Goal: Task Accomplishment & Management: Use online tool/utility

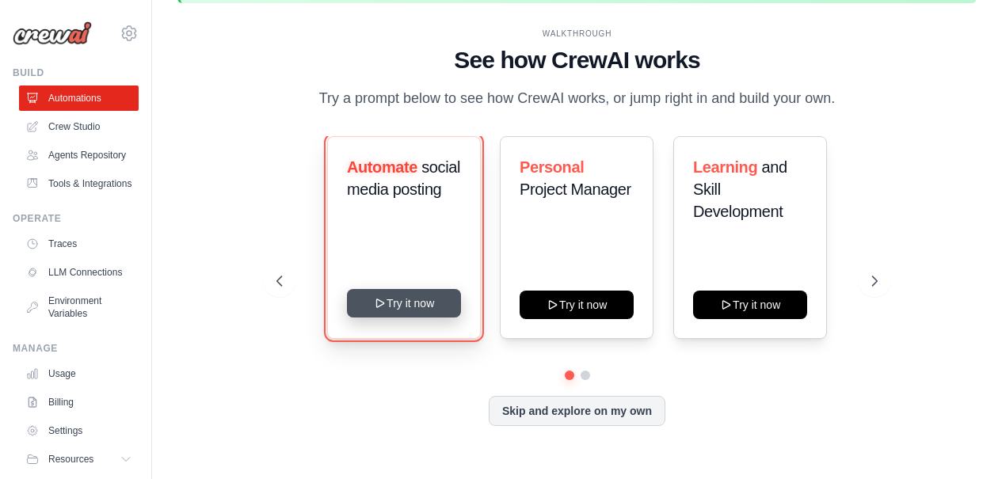
click at [408, 306] on button "Try it now" at bounding box center [404, 303] width 114 height 29
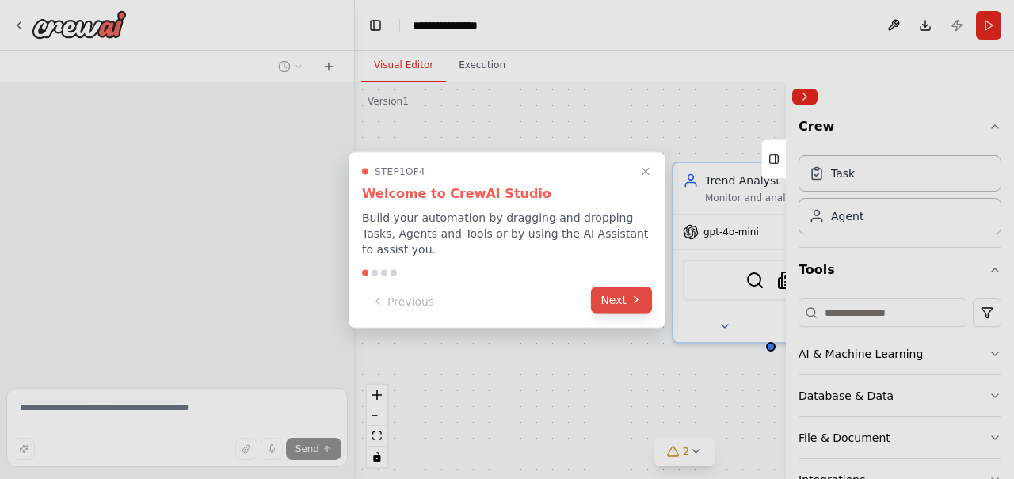
click at [610, 298] on button "Next" at bounding box center [621, 300] width 61 height 26
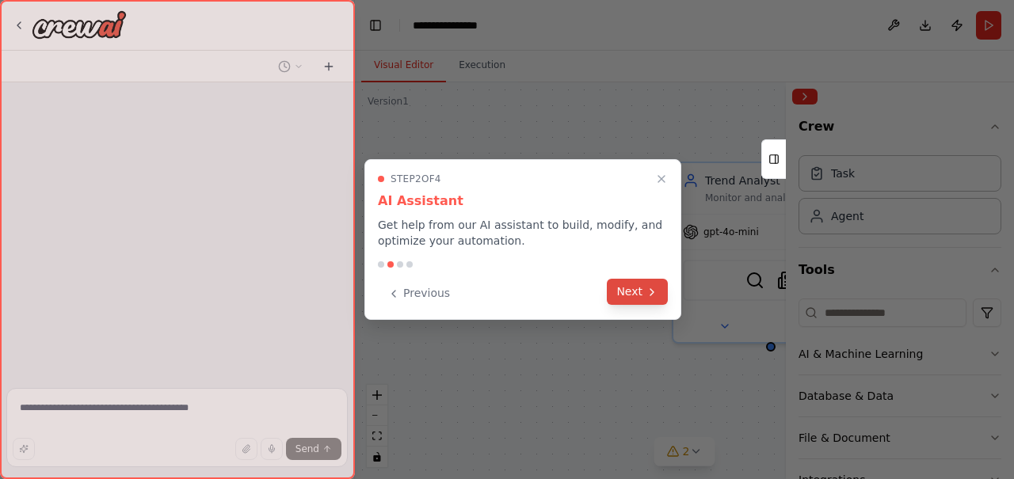
click at [632, 291] on button "Next" at bounding box center [637, 292] width 61 height 26
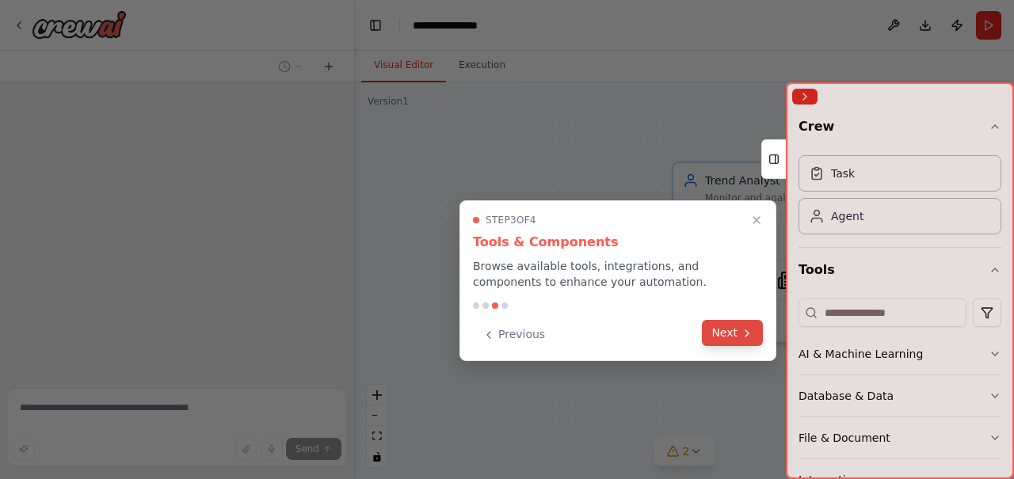
click at [732, 333] on button "Next" at bounding box center [732, 333] width 61 height 26
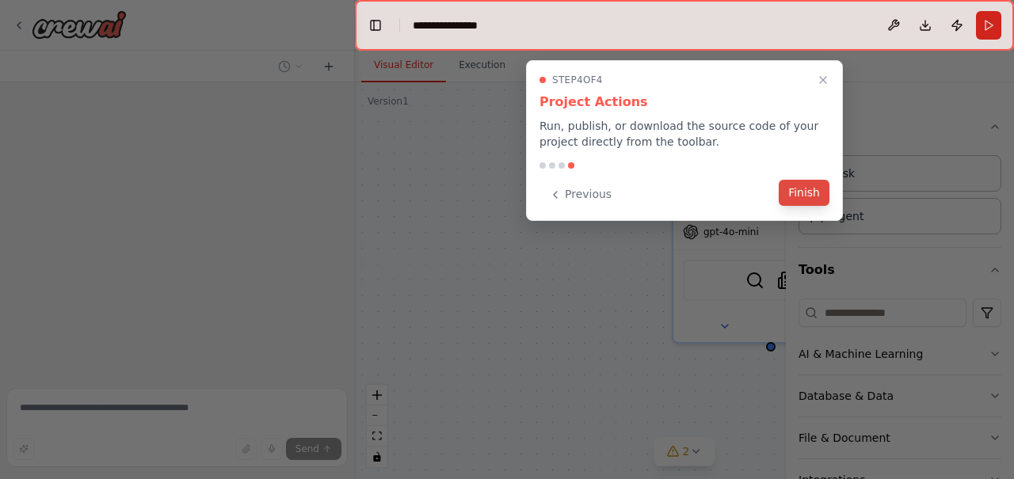
click at [806, 188] on button "Finish" at bounding box center [803, 193] width 51 height 26
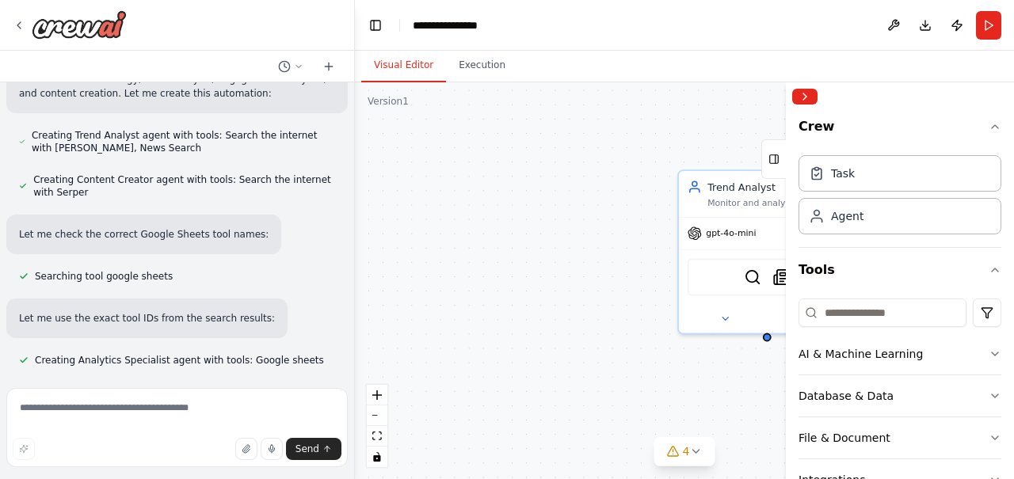
scroll to position [837, 0]
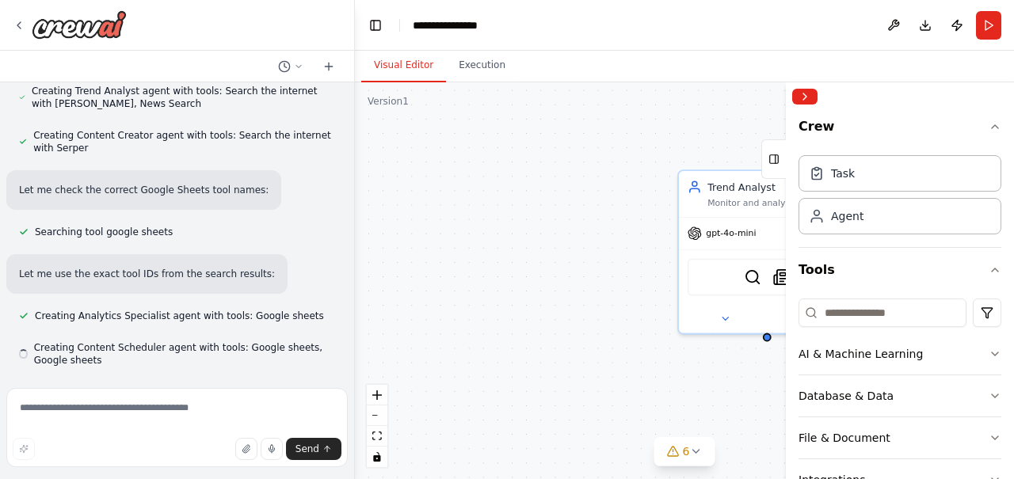
click at [609, 220] on div "Trend Analyst Monitor and analyze trending topics in {industry} to identify con…" at bounding box center [684, 280] width 659 height 397
click at [607, 219] on div "Trend Analyst Monitor and analyze trending topics in {industry} to identify con…" at bounding box center [684, 280] width 659 height 397
click at [602, 217] on div "Trend Analyst Monitor and analyze trending topics in {industry} to identify con…" at bounding box center [684, 280] width 659 height 397
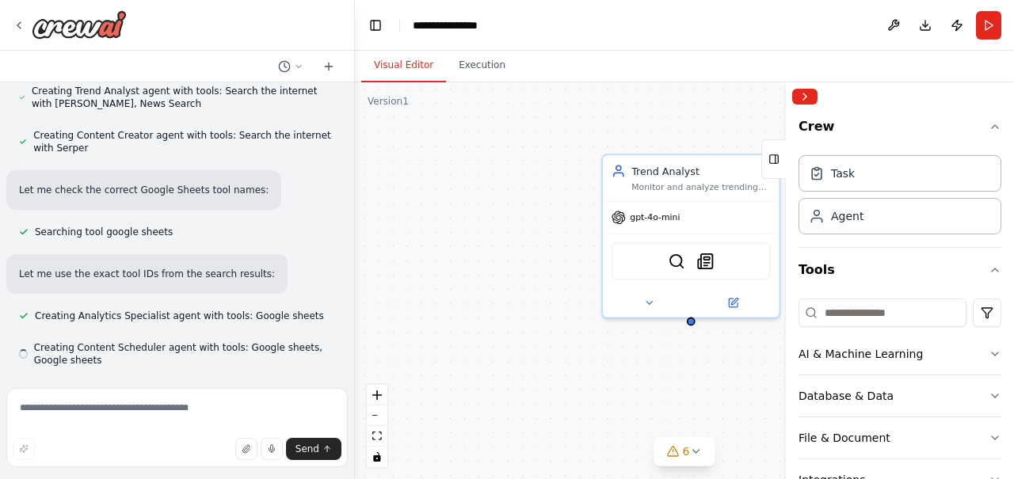
drag, startPoint x: 512, startPoint y: 199, endPoint x: 436, endPoint y: 197, distance: 76.0
click at [466, 197] on div "Trend Analyst Monitor and analyze trending topics in {industry} to identify con…" at bounding box center [684, 280] width 659 height 397
click at [443, 197] on div "Trend Analyst Monitor and analyze trending topics in {industry} to identify con…" at bounding box center [684, 280] width 659 height 397
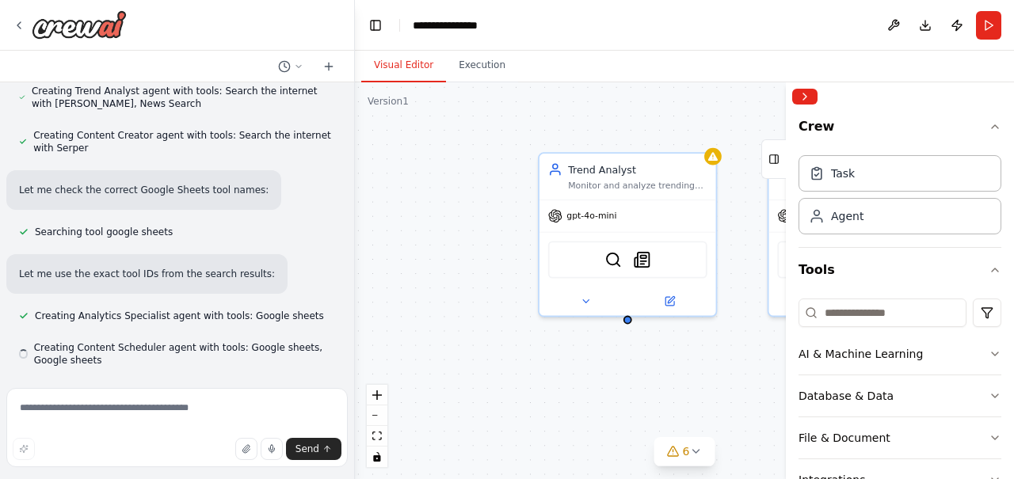
click at [435, 197] on div "Trend Analyst Monitor and analyze trending topics in {industry} to identify con…" at bounding box center [684, 280] width 659 height 397
click at [433, 197] on div "Trend Analyst Monitor and analyze trending topics in {industry} to identify con…" at bounding box center [684, 280] width 659 height 397
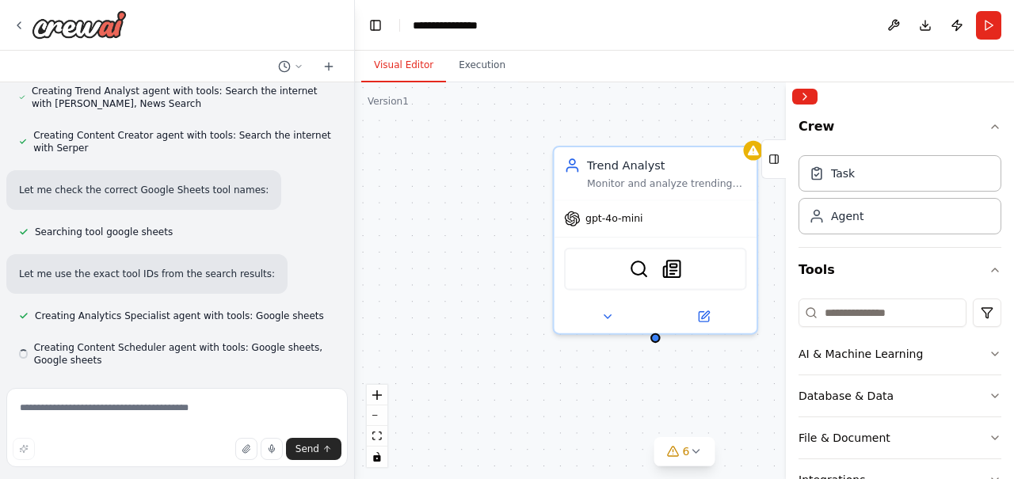
click at [380, 257] on div "Trend Analyst Monitor and analyze trending topics in {industry} to identify con…" at bounding box center [684, 280] width 659 height 397
click at [379, 254] on div "Trend Analyst Monitor and analyze trending topics in {industry} to identify con…" at bounding box center [684, 280] width 659 height 397
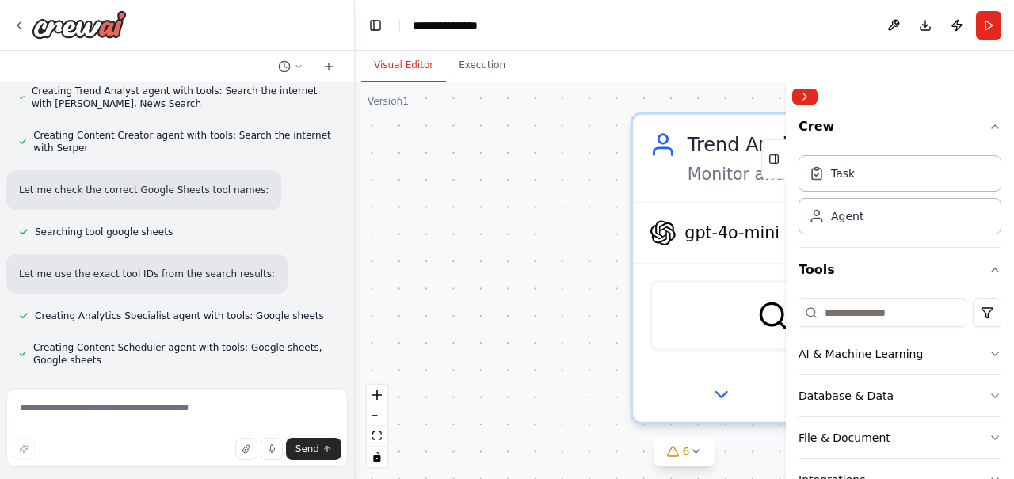
click at [516, 253] on div "Trend Analyst Monitor and analyze trending topics in {industry} to identify con…" at bounding box center [684, 280] width 659 height 397
click at [516, 252] on div "Trend Analyst Monitor and analyze trending topics in {industry} to identify con…" at bounding box center [684, 280] width 659 height 397
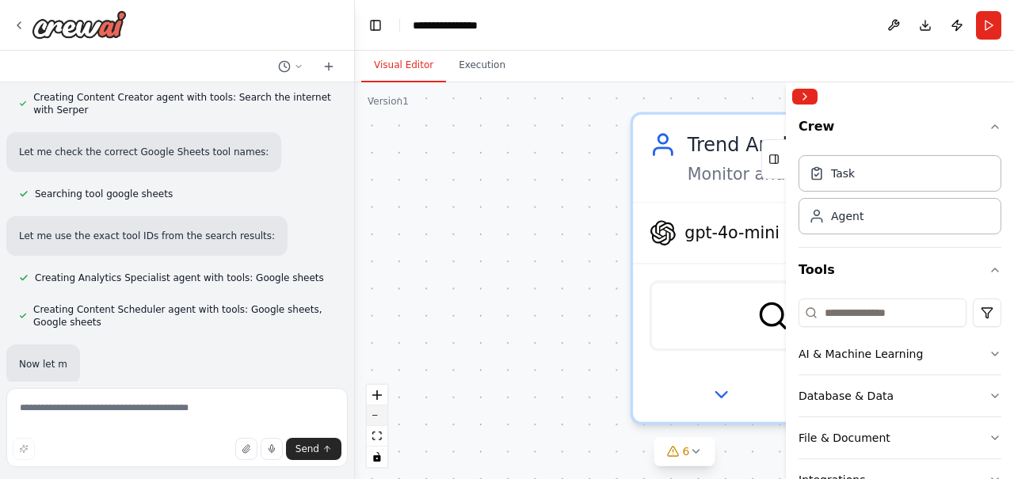
click at [379, 411] on button "zoom out" at bounding box center [377, 415] width 21 height 21
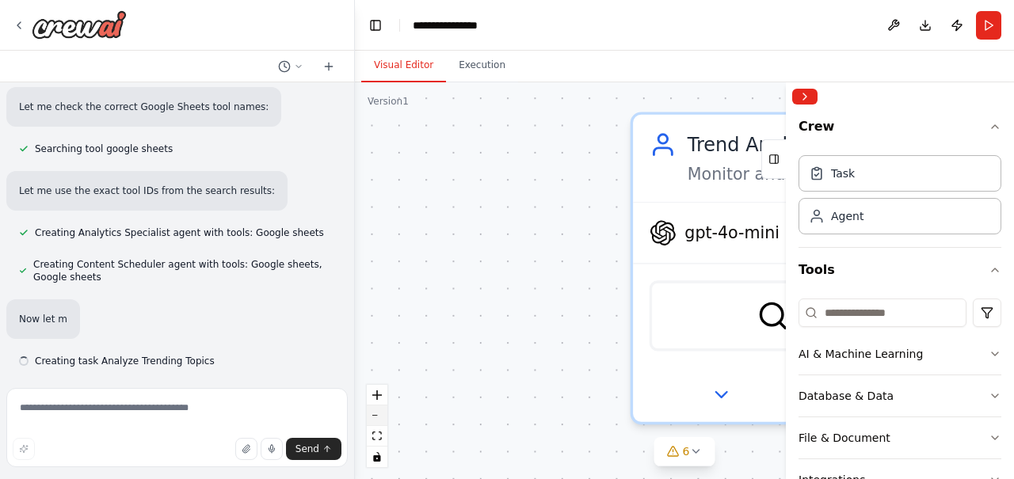
click at [379, 411] on button "zoom out" at bounding box center [377, 415] width 21 height 21
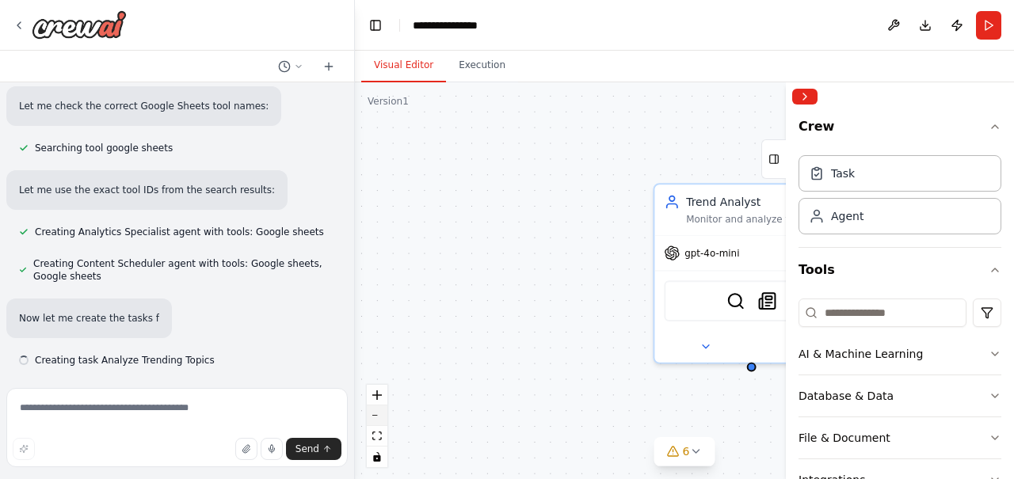
click at [379, 411] on button "zoom out" at bounding box center [377, 415] width 21 height 21
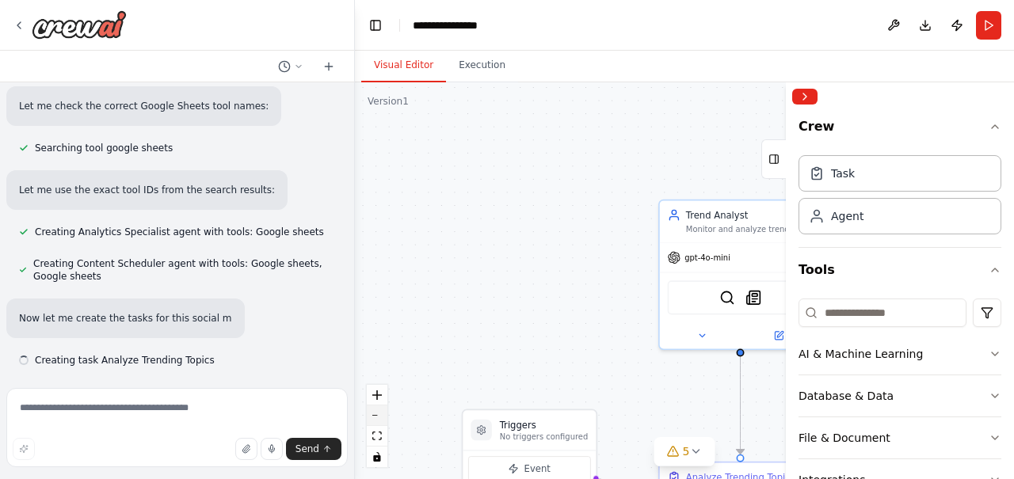
click at [379, 411] on button "zoom out" at bounding box center [377, 415] width 21 height 21
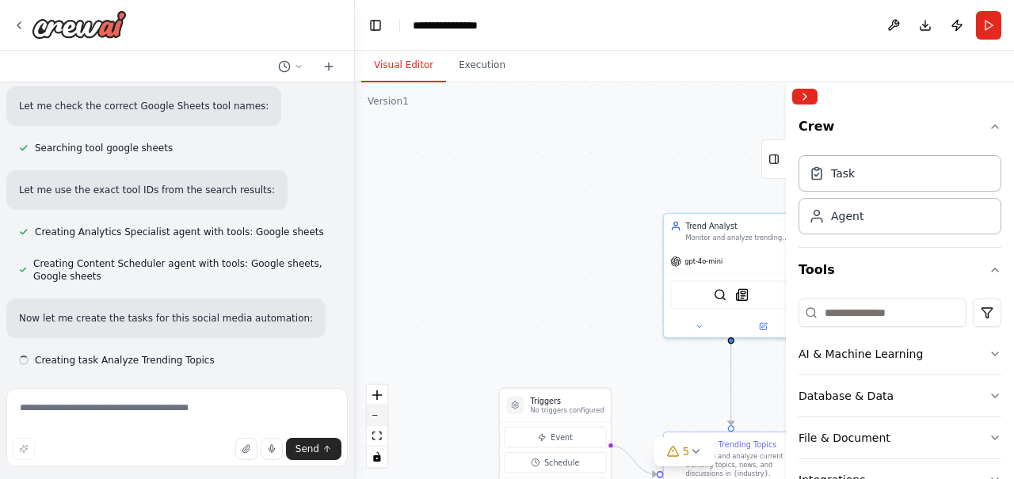
click at [379, 411] on button "zoom out" at bounding box center [377, 415] width 21 height 21
click at [379, 411] on div "React Flow controls" at bounding box center [377, 426] width 21 height 82
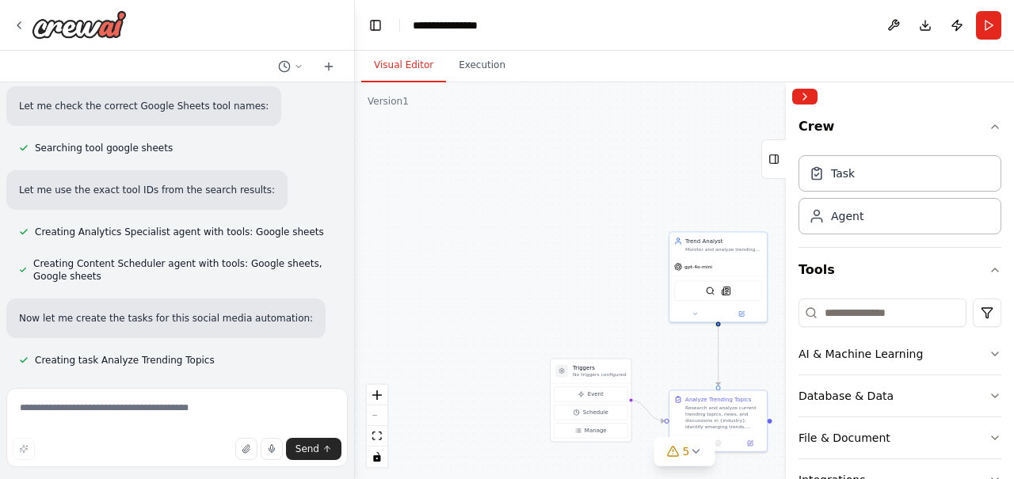
click at [568, 296] on div ".deletable-edge-delete-btn { width: 20px; height: 20px; border: 0px solid #ffff…" at bounding box center [684, 280] width 659 height 397
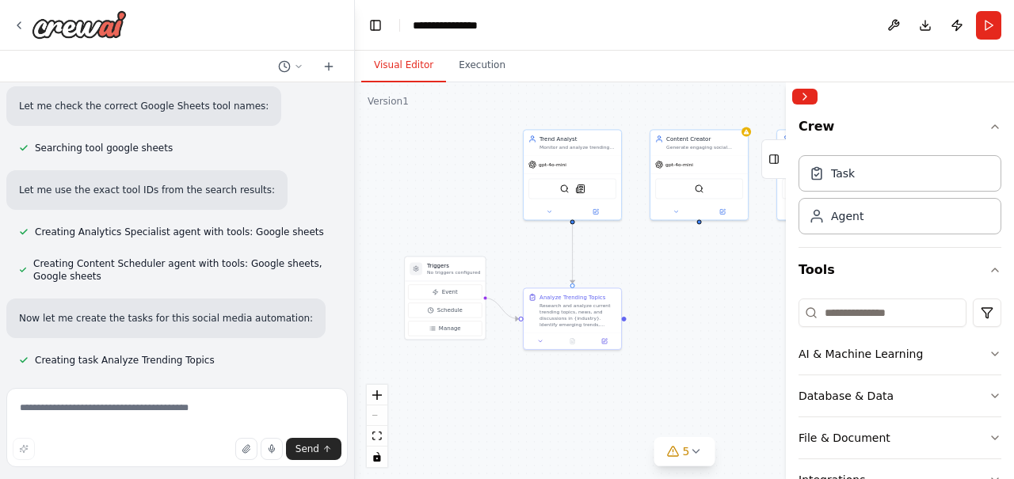
drag, startPoint x: 568, startPoint y: 296, endPoint x: 422, endPoint y: 194, distance: 178.0
click at [422, 194] on div ".deletable-edge-delete-btn { width: 20px; height: 20px; border: 0px solid #ffff…" at bounding box center [684, 280] width 659 height 397
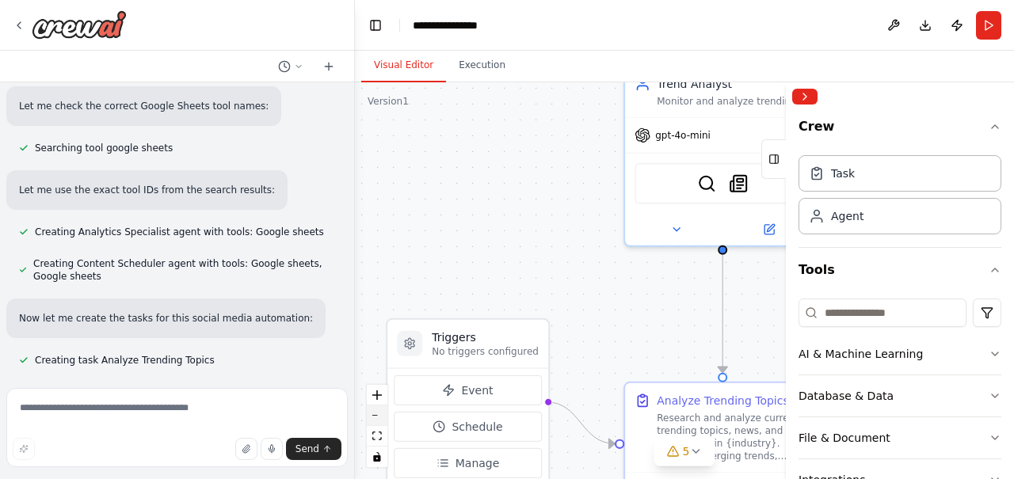
click at [383, 411] on button "zoom out" at bounding box center [377, 415] width 21 height 21
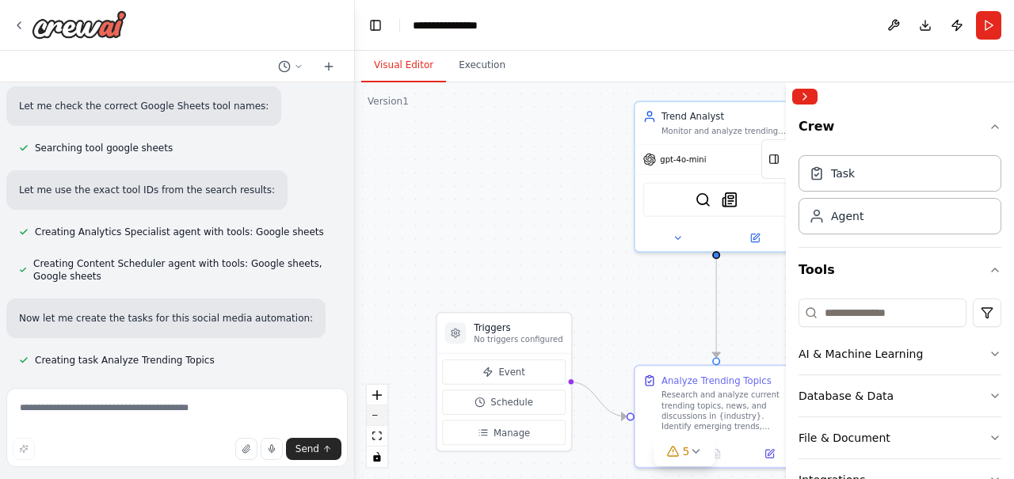
click at [383, 411] on button "zoom out" at bounding box center [377, 415] width 21 height 21
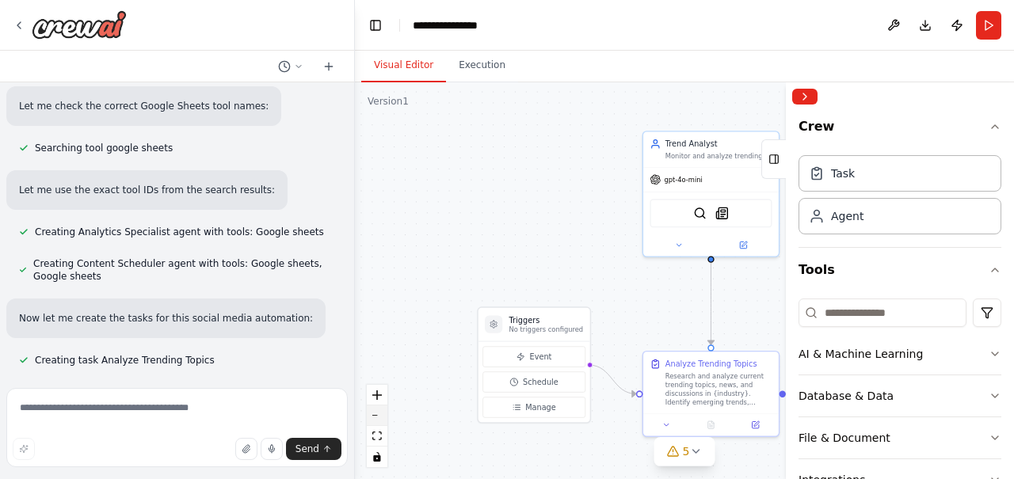
scroll to position [953, 0]
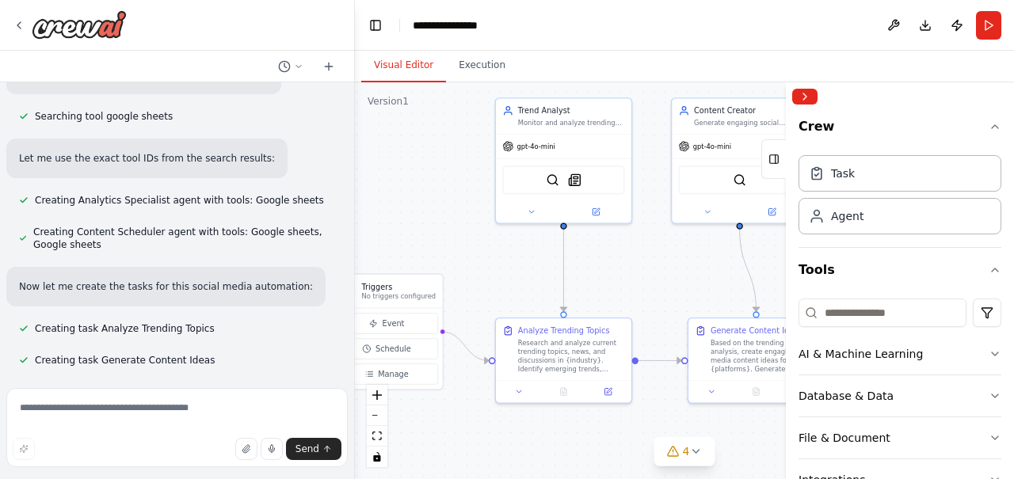
drag, startPoint x: 571, startPoint y: 257, endPoint x: 424, endPoint y: 224, distance: 150.1
click at [424, 224] on div ".deletable-edge-delete-btn { width: 20px; height: 20px; border: 0px solid #ffff…" at bounding box center [684, 280] width 659 height 397
click at [672, 295] on div ".deletable-edge-delete-btn { width: 20px; height: 20px; border: 0px solid #ffff…" at bounding box center [684, 280] width 659 height 397
click at [671, 294] on div ".deletable-edge-delete-btn { width: 20px; height: 20px; border: 0px solid #ffff…" at bounding box center [684, 280] width 659 height 397
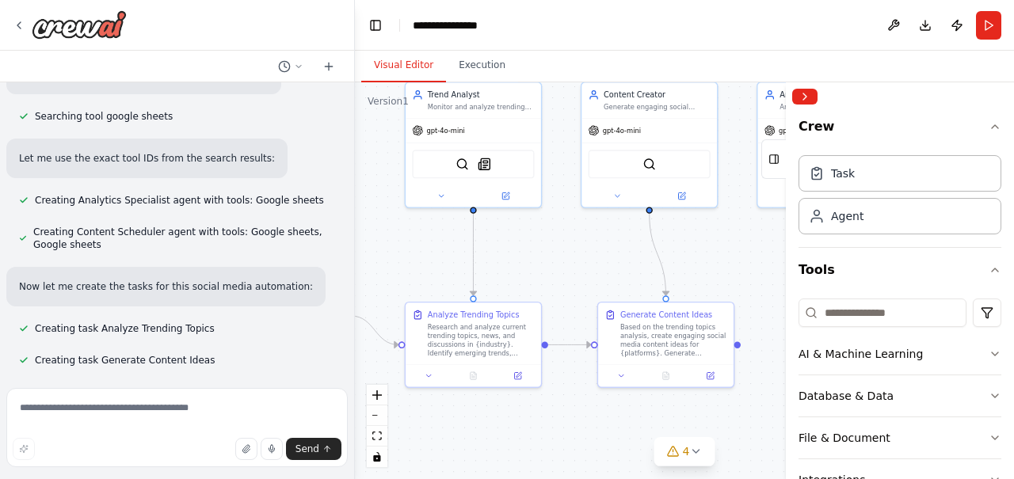
scroll to position [984, 0]
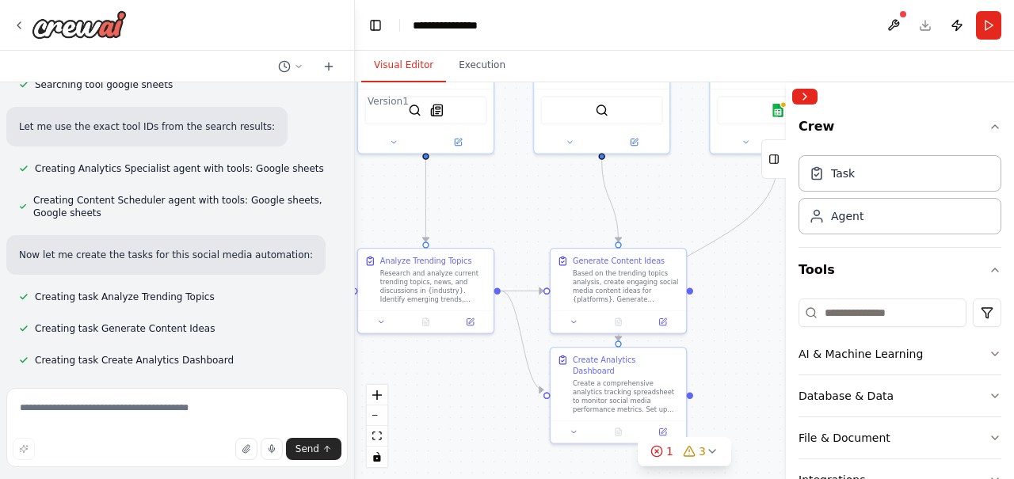
drag, startPoint x: 590, startPoint y: 276, endPoint x: 525, endPoint y: 218, distance: 86.9
click at [525, 218] on div ".deletable-edge-delete-btn { width: 20px; height: 20px; border: 0px solid #ffff…" at bounding box center [684, 280] width 659 height 397
drag, startPoint x: 516, startPoint y: 194, endPoint x: 537, endPoint y: 202, distance: 22.1
click at [517, 195] on div ".deletable-edge-delete-btn { width: 20px; height: 20px; border: 0px solid #ffff…" at bounding box center [684, 280] width 659 height 397
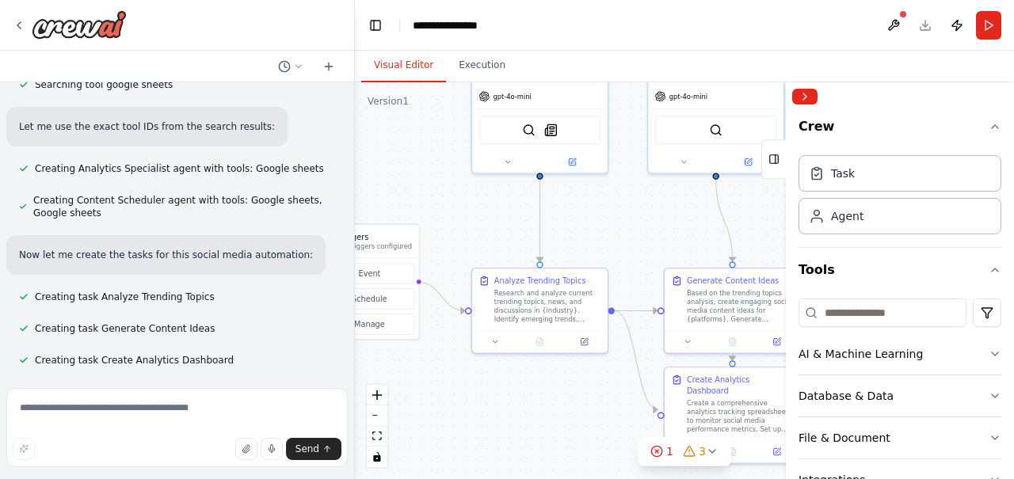
drag, startPoint x: 537, startPoint y: 202, endPoint x: 638, endPoint y: 214, distance: 101.3
click at [638, 214] on div ".deletable-edge-delete-btn { width: 20px; height: 20px; border: 0px solid #ffff…" at bounding box center [684, 280] width 659 height 397
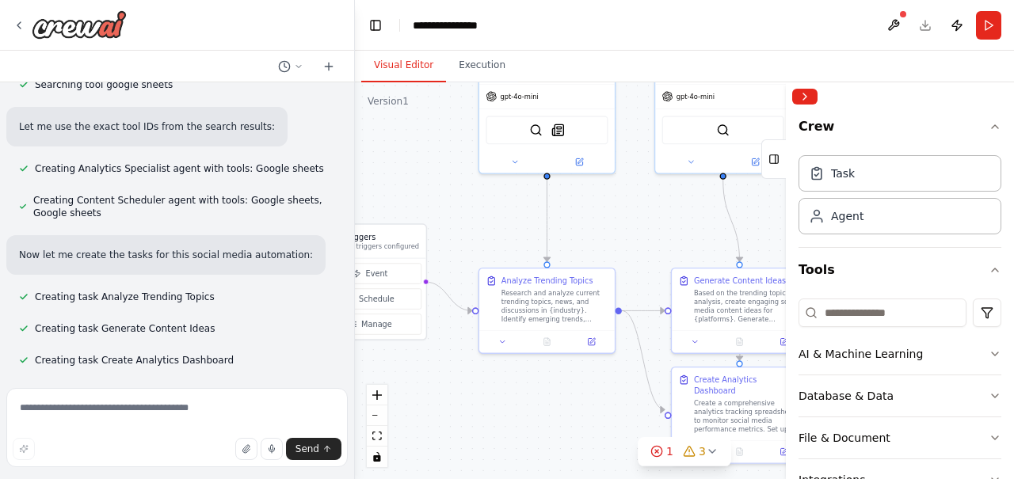
scroll to position [1016, 0]
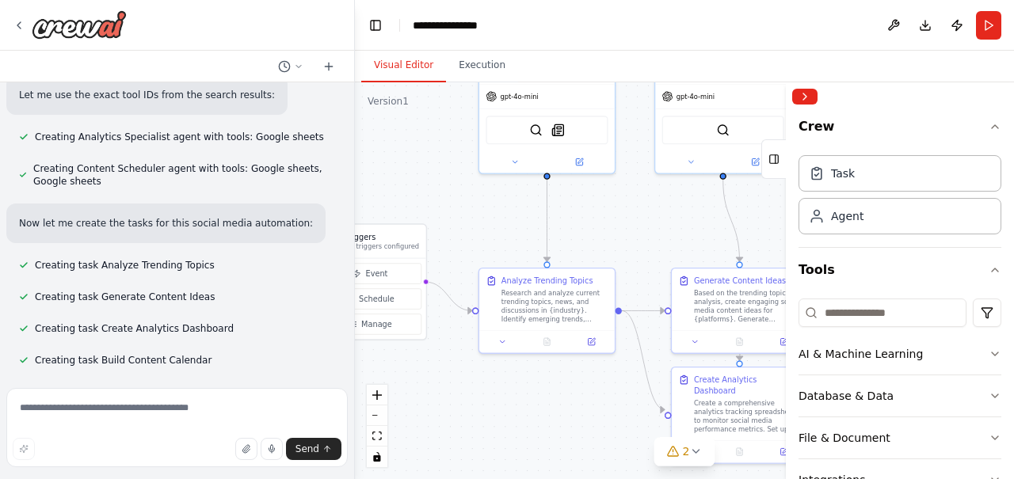
click at [622, 228] on div ".deletable-edge-delete-btn { width: 20px; height: 20px; border: 0px solid #ffff…" at bounding box center [684, 280] width 659 height 397
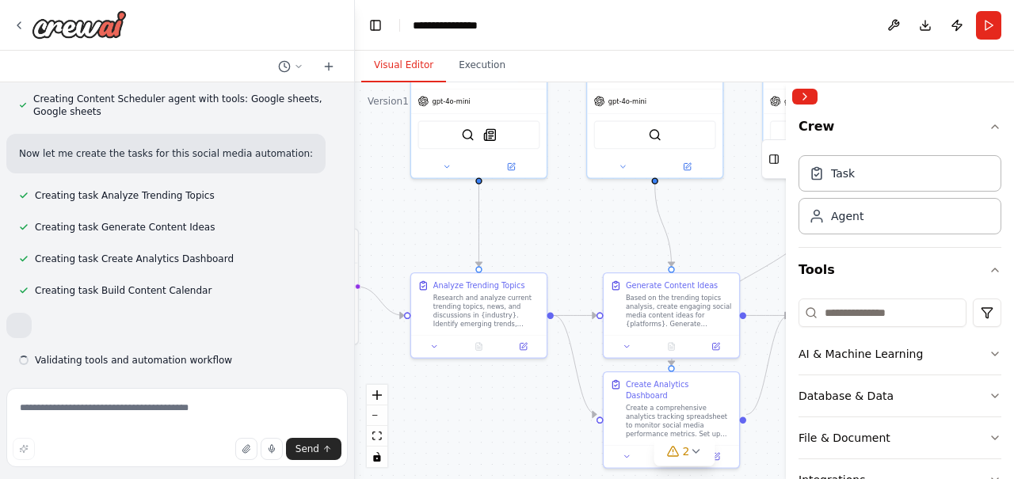
scroll to position [1100, 0]
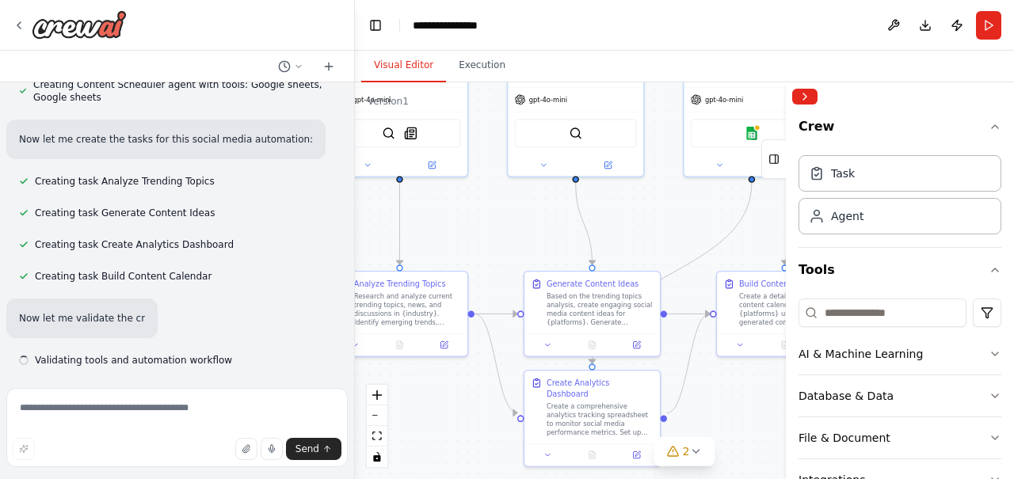
drag, startPoint x: 598, startPoint y: 230, endPoint x: 470, endPoint y: 230, distance: 127.5
click at [470, 230] on div ".deletable-edge-delete-btn { width: 20px; height: 20px; border: 0px solid #ffff…" at bounding box center [684, 280] width 659 height 397
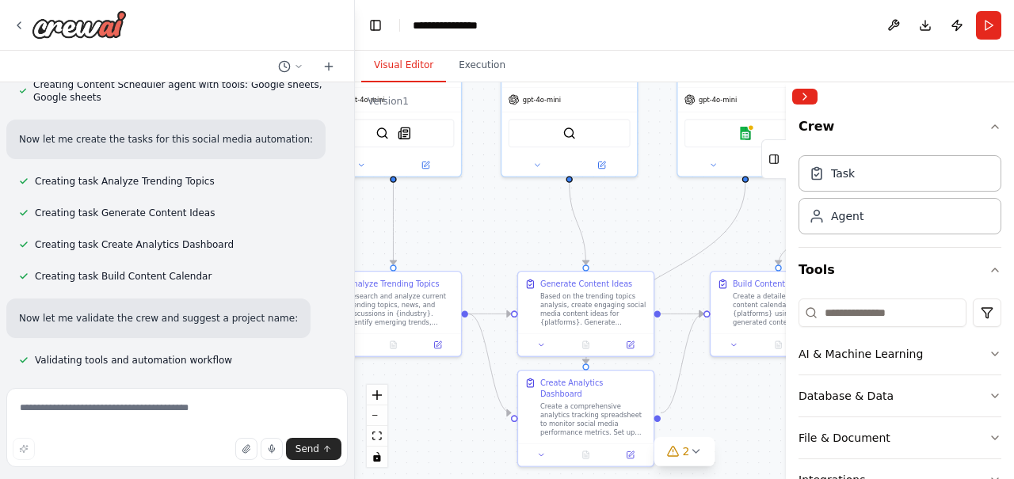
scroll to position [1132, 0]
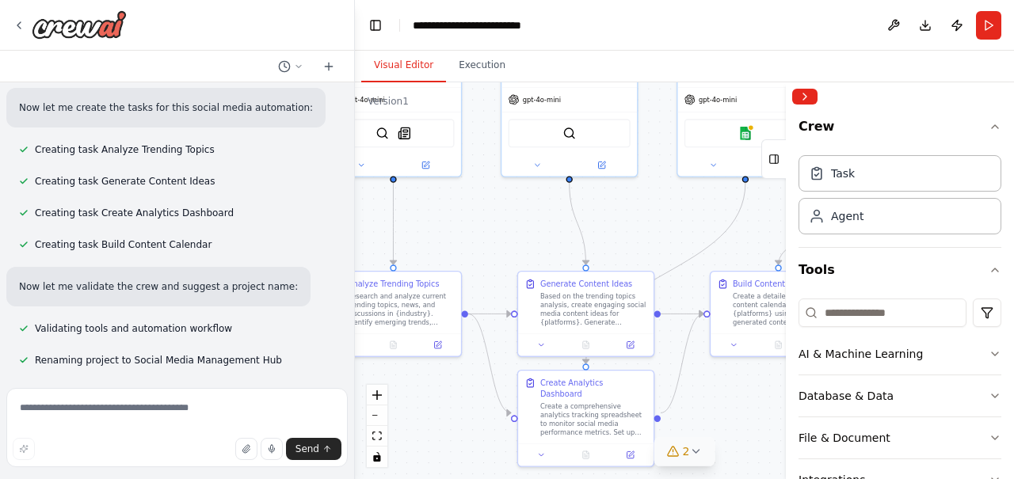
click at [705, 451] on button "2" at bounding box center [684, 451] width 61 height 29
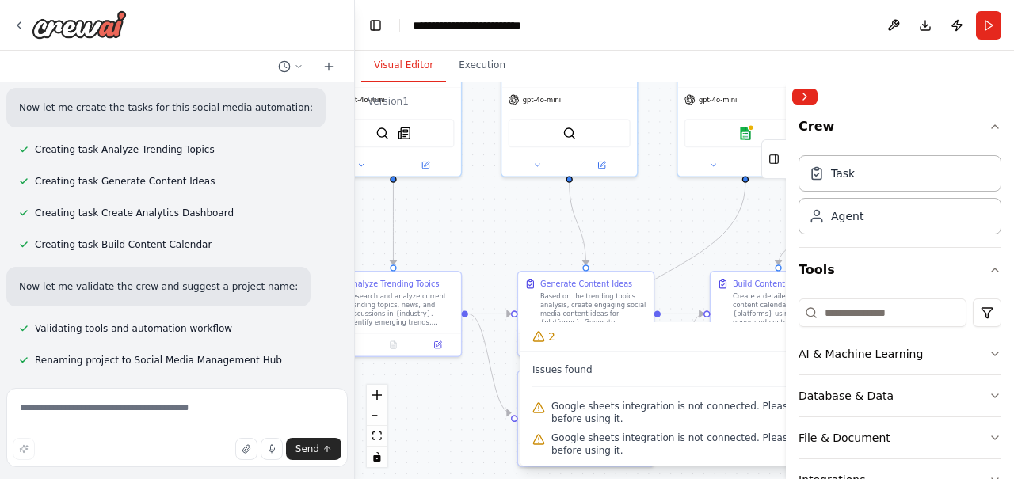
click at [674, 236] on div ".deletable-edge-delete-btn { width: 20px; height: 20px; border: 0px solid #ffff…" at bounding box center [684, 280] width 659 height 397
click at [839, 189] on div "Task" at bounding box center [899, 172] width 203 height 36
click at [833, 187] on div "Task" at bounding box center [899, 172] width 203 height 36
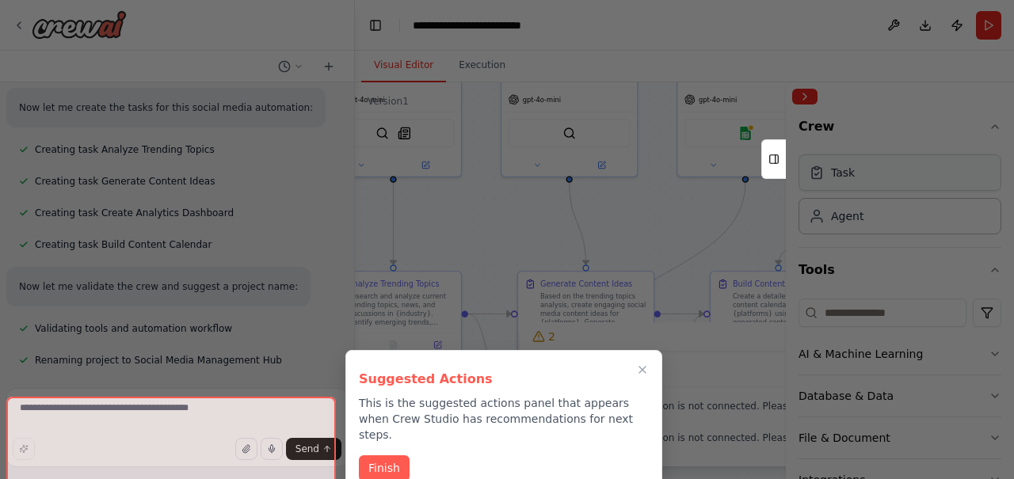
scroll to position [1170, 0]
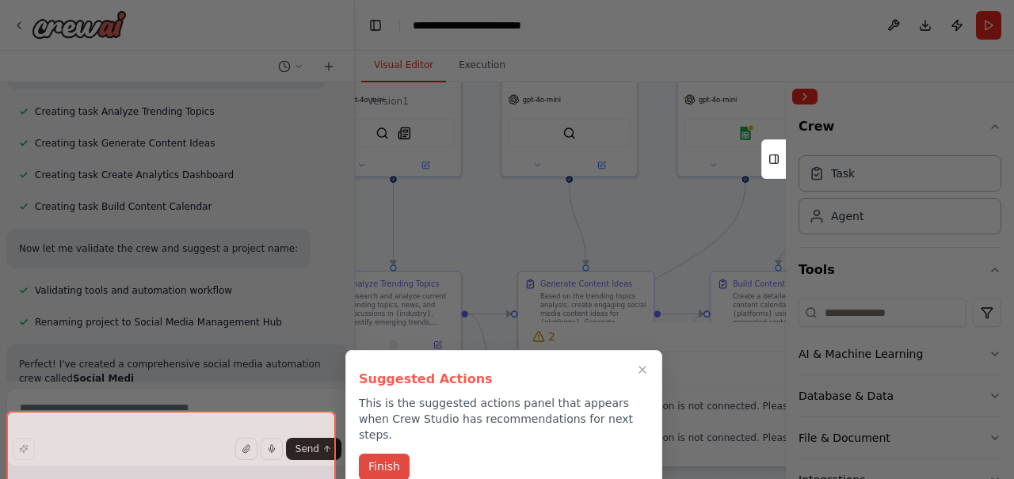
click at [366, 454] on button "Finish" at bounding box center [384, 467] width 51 height 26
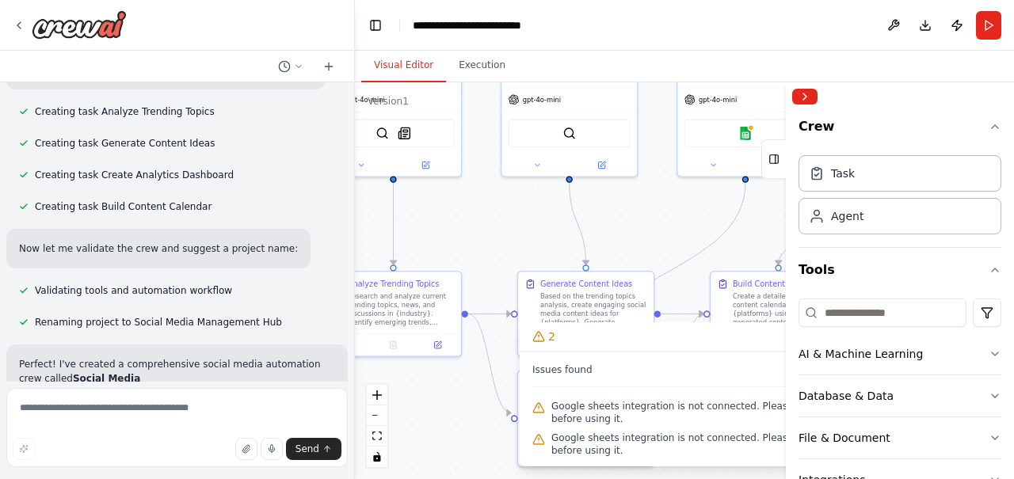
click at [367, 453] on button "toggle interactivity" at bounding box center [377, 457] width 21 height 21
click at [837, 224] on div "Agent" at bounding box center [899, 215] width 203 height 36
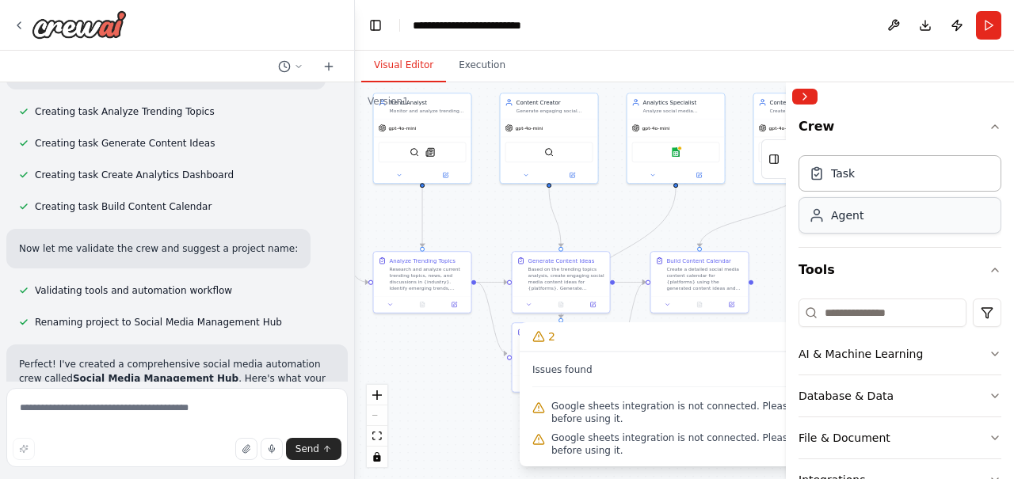
click at [854, 216] on div "Agent" at bounding box center [847, 215] width 32 height 16
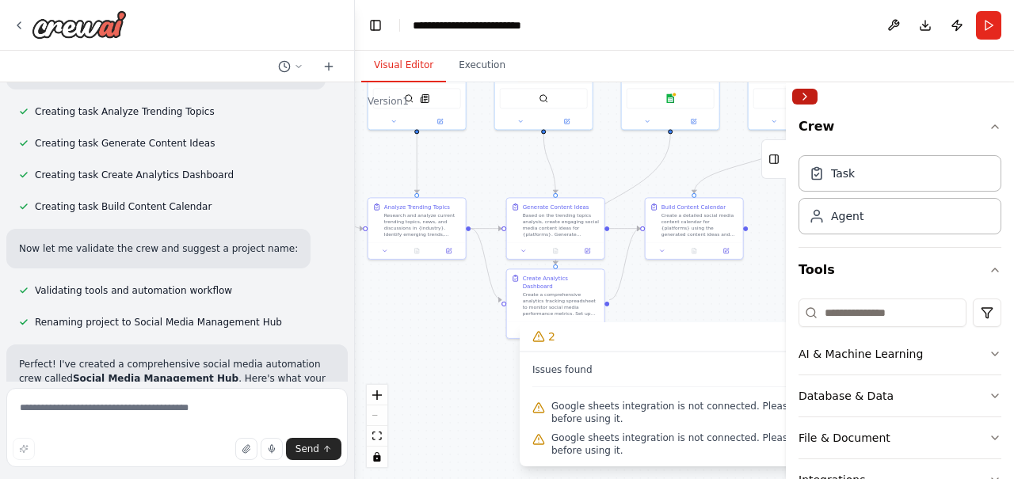
click at [806, 101] on button "Collapse right sidebar" at bounding box center [804, 97] width 25 height 16
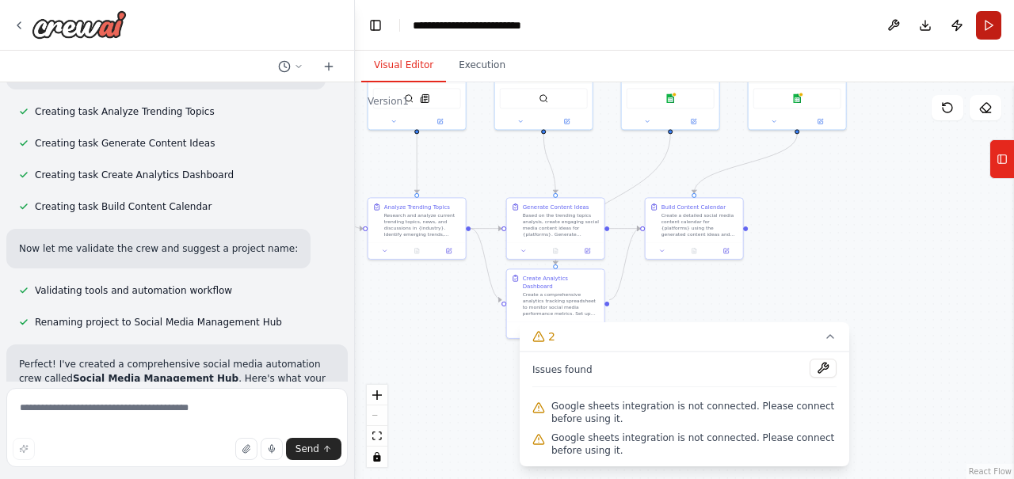
click at [992, 14] on button "Run" at bounding box center [988, 25] width 25 height 29
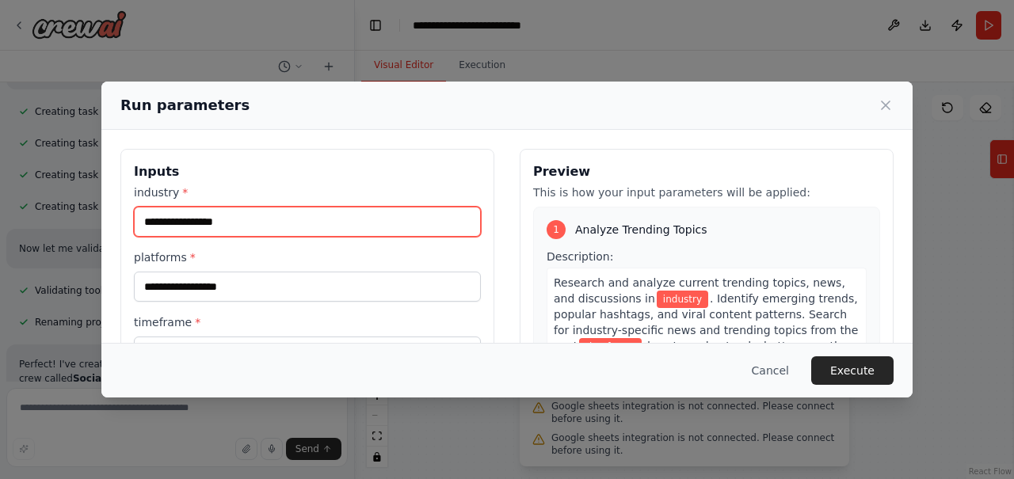
click at [413, 234] on input "industry *" at bounding box center [307, 222] width 347 height 30
type input "**********"
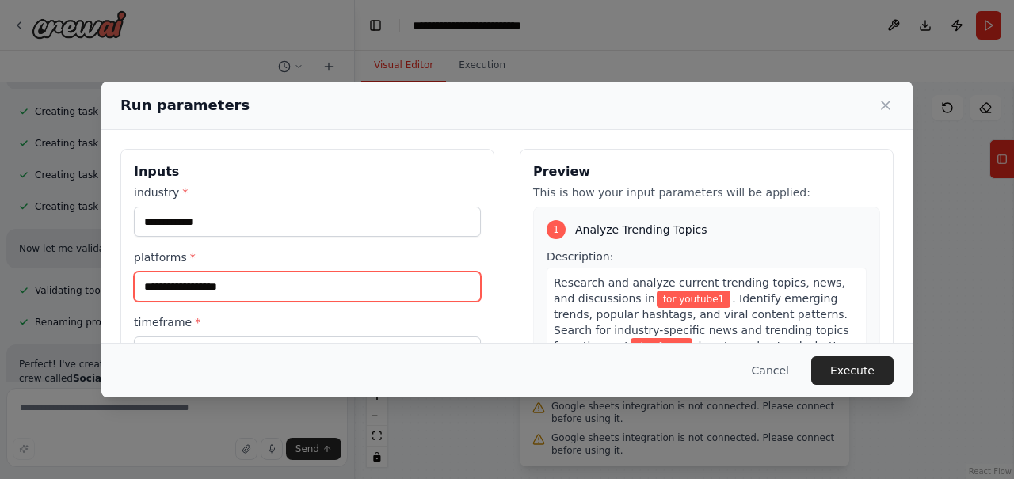
click at [309, 291] on input "platforms *" at bounding box center [307, 287] width 347 height 30
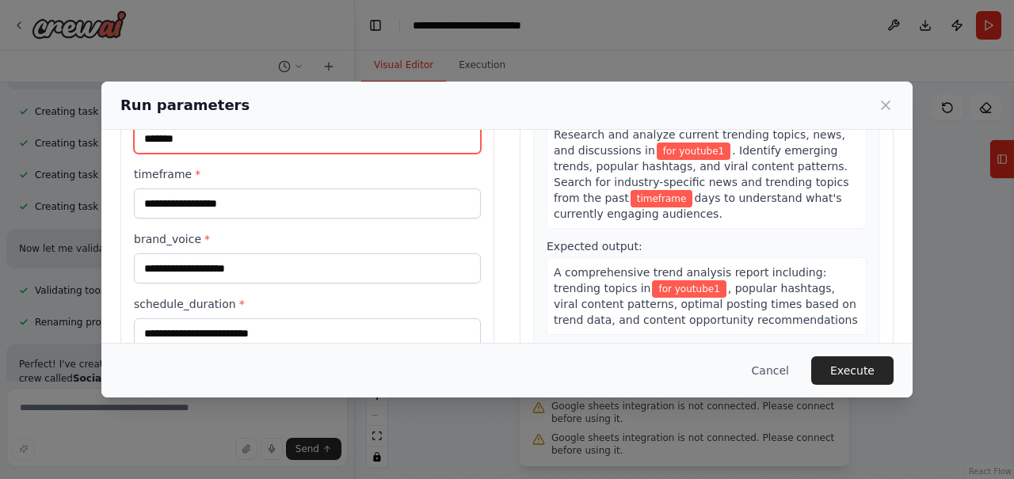
type input "*******"
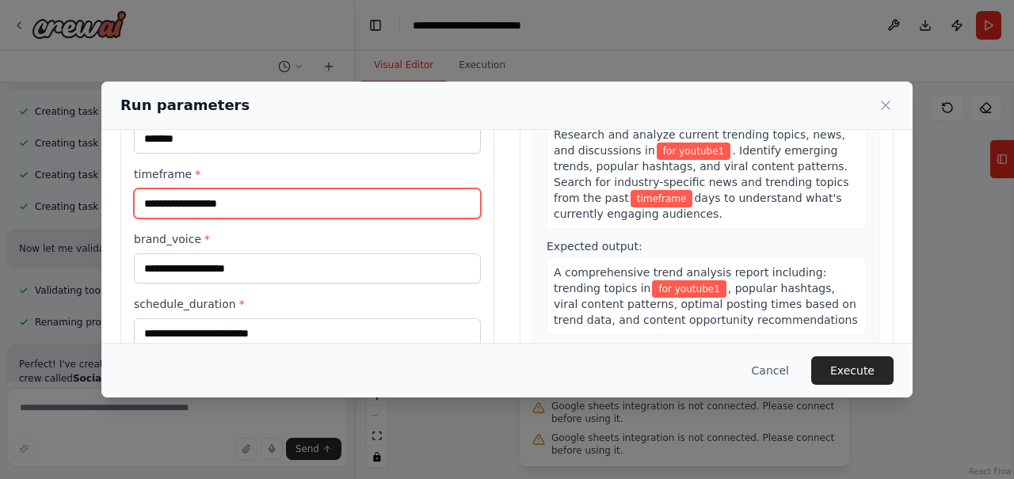
click at [217, 191] on input "timeframe *" at bounding box center [307, 203] width 347 height 30
type input "*******"
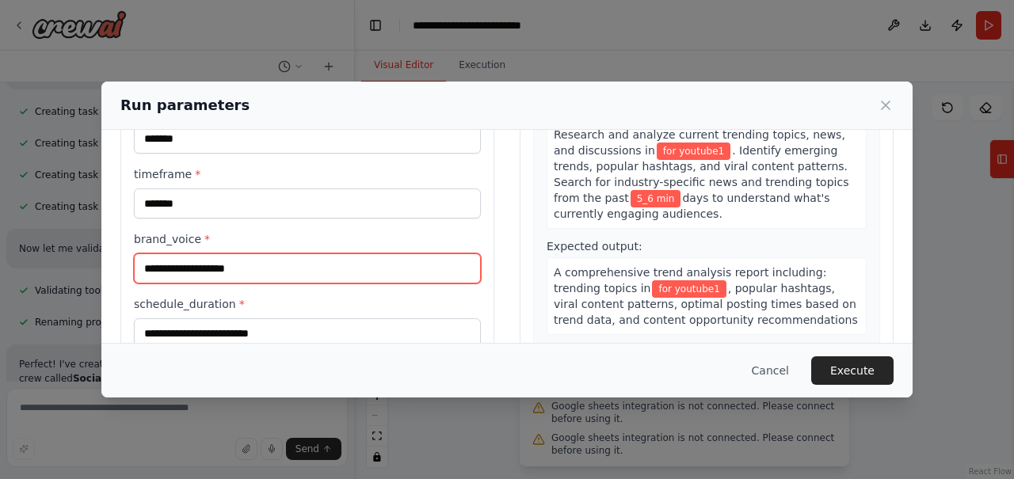
click at [313, 271] on input "brand_voice *" at bounding box center [307, 268] width 347 height 30
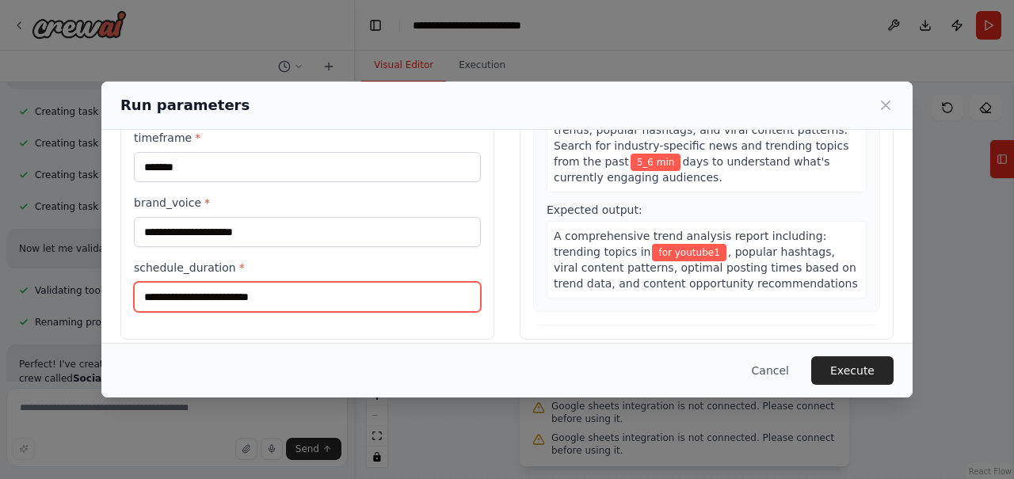
click at [290, 295] on input "schedule_duration *" at bounding box center [307, 297] width 347 height 30
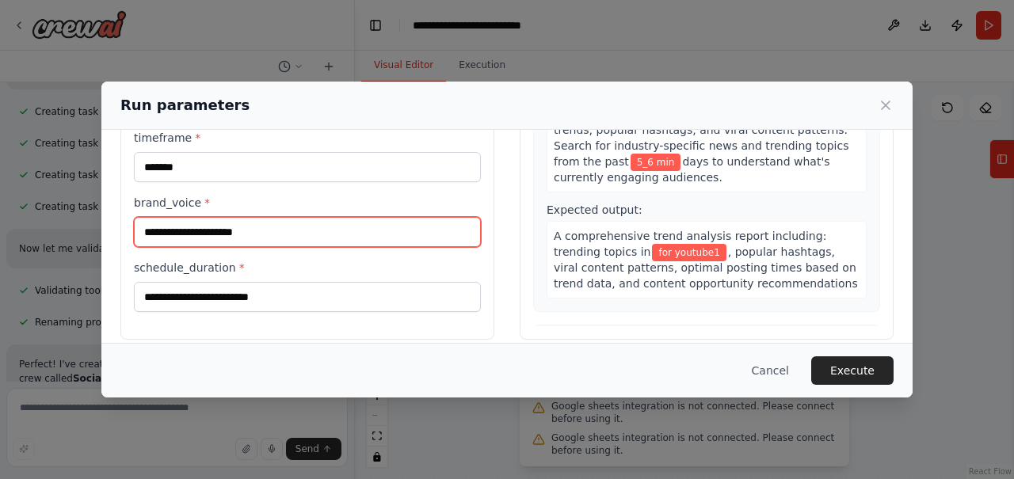
click at [277, 236] on input "**********" at bounding box center [307, 232] width 347 height 30
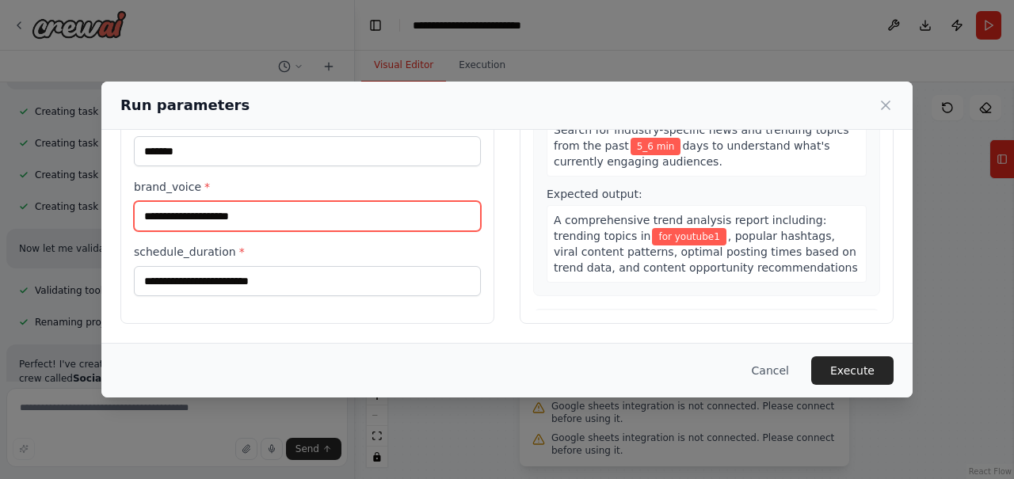
type input "**********"
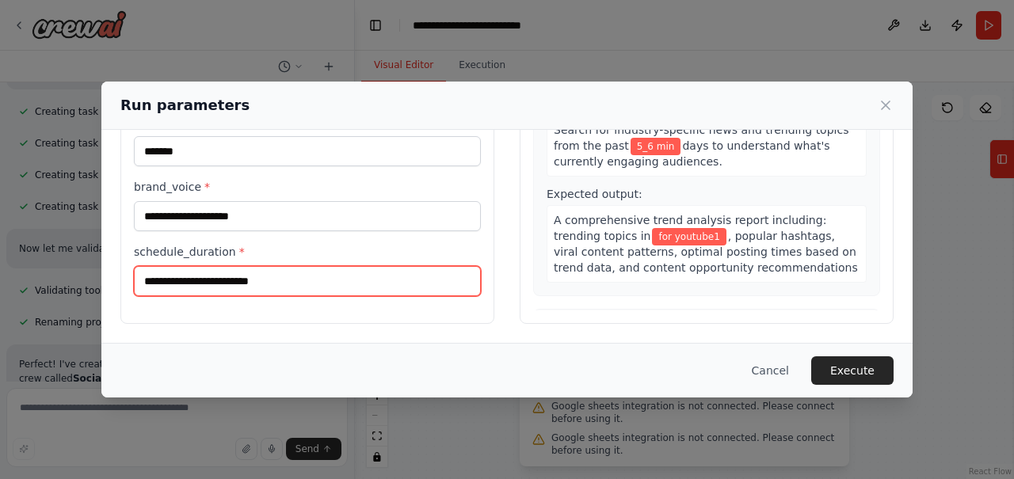
click at [302, 278] on input "schedule_duration *" at bounding box center [307, 281] width 347 height 30
click at [217, 268] on input "schedule_duration *" at bounding box center [307, 281] width 347 height 30
click at [248, 291] on input "schedule_duration *" at bounding box center [307, 281] width 347 height 30
type input "**********"
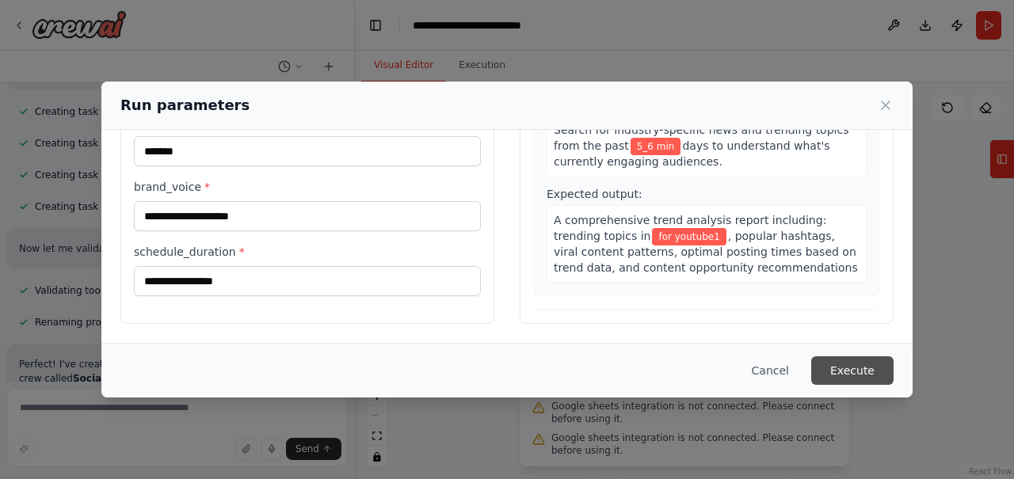
click at [827, 366] on button "Execute" at bounding box center [852, 370] width 82 height 29
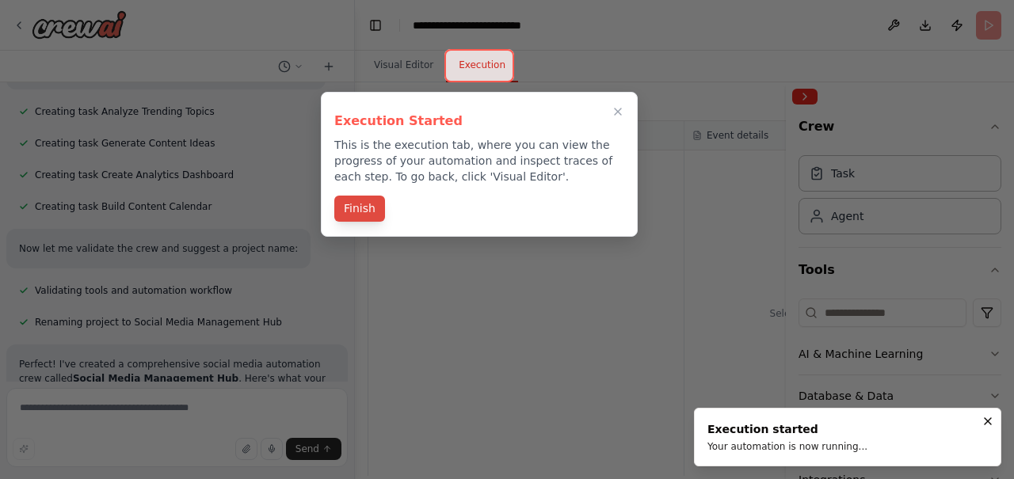
click at [344, 213] on button "Finish" at bounding box center [359, 209] width 51 height 26
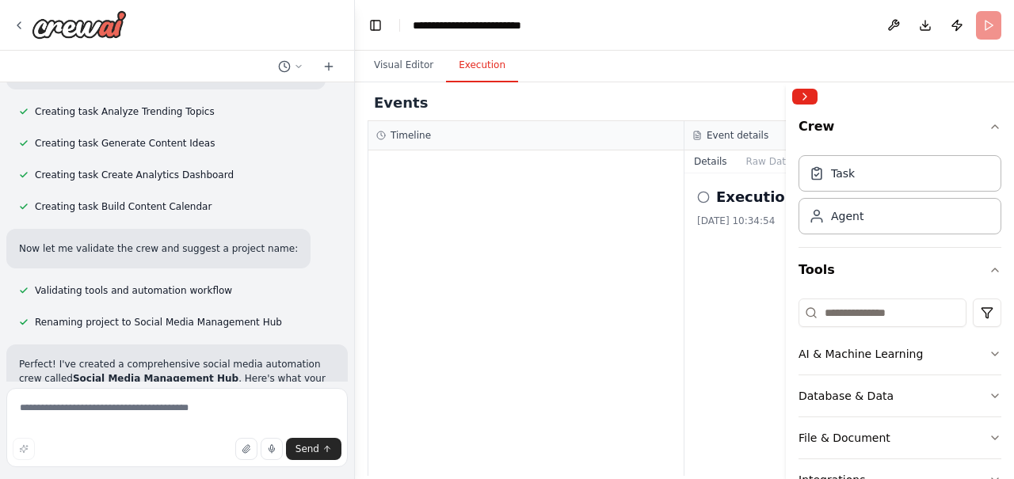
click at [485, 249] on div at bounding box center [525, 312] width 315 height 325
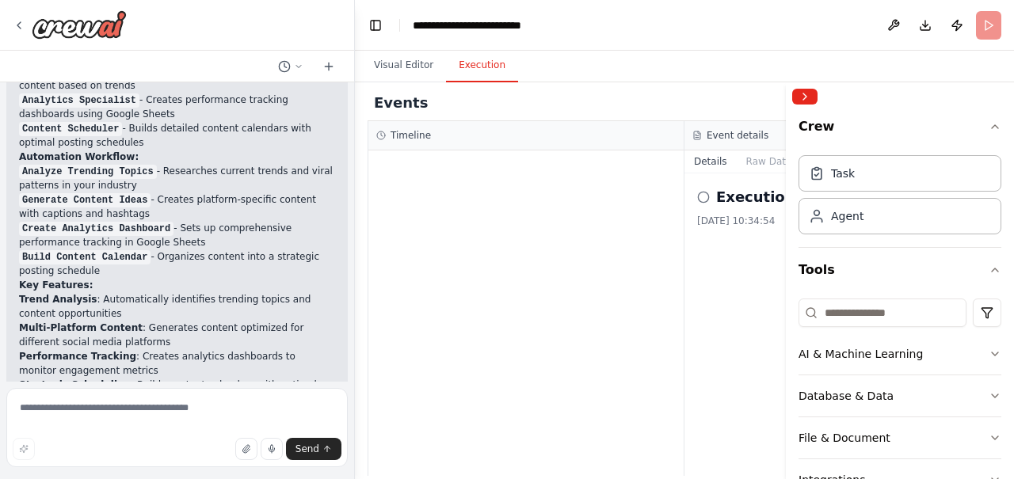
scroll to position [2034, 0]
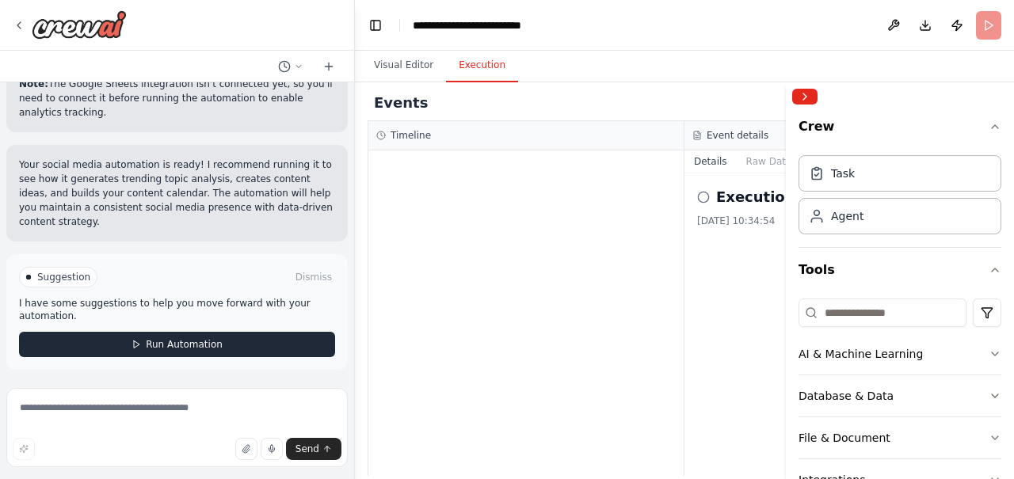
click at [176, 344] on span "Run Automation" at bounding box center [184, 344] width 77 height 13
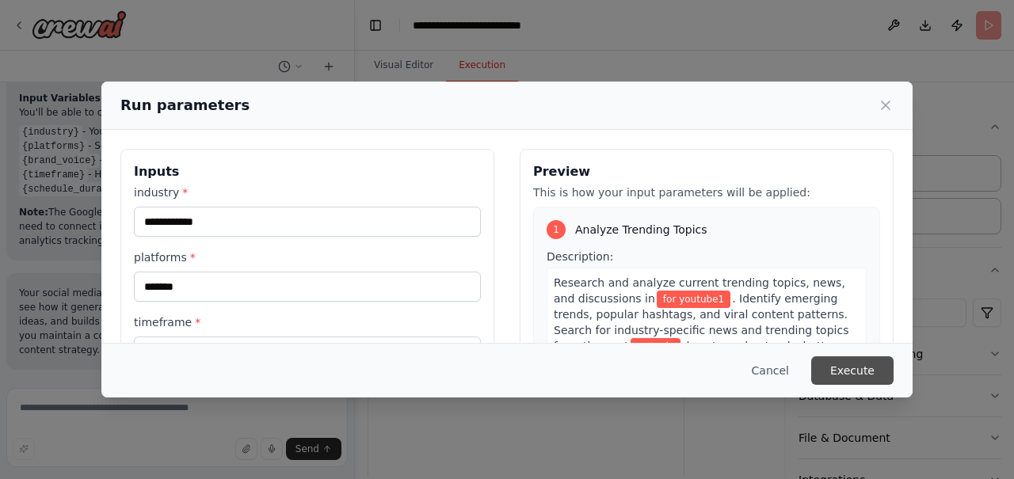
click at [844, 363] on button "Execute" at bounding box center [852, 370] width 82 height 29
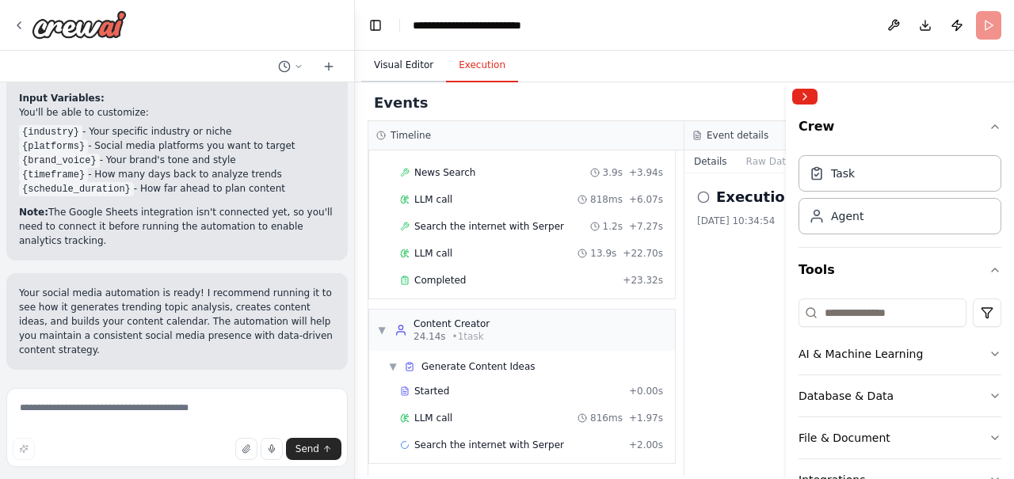
scroll to position [101, 0]
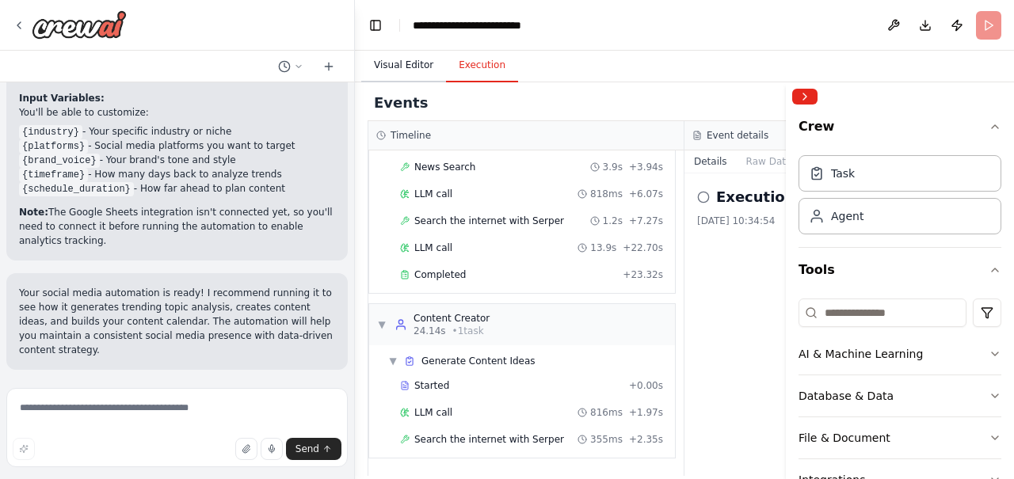
click at [384, 74] on button "Visual Editor" at bounding box center [403, 65] width 85 height 33
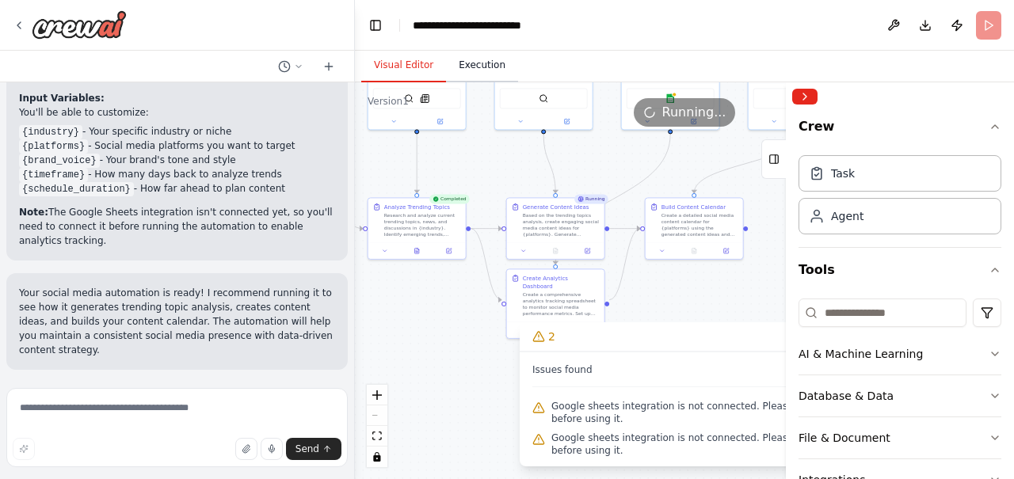
click at [484, 67] on button "Execution" at bounding box center [482, 65] width 72 height 33
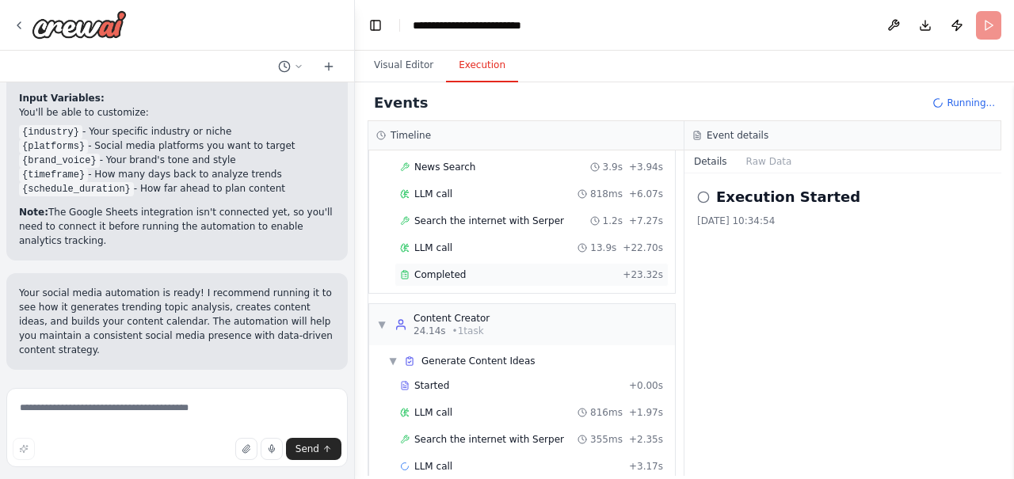
scroll to position [128, 0]
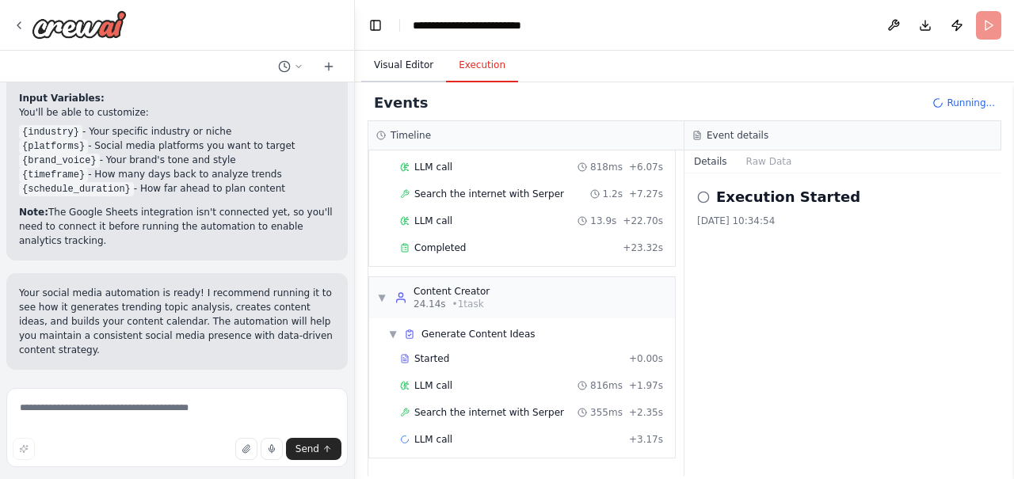
click at [399, 81] on button "Visual Editor" at bounding box center [403, 65] width 85 height 33
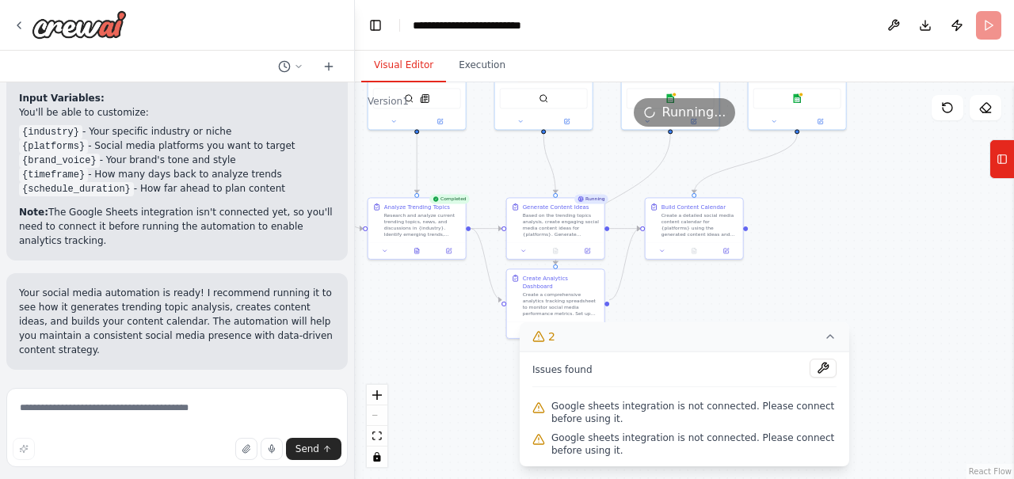
click at [836, 333] on button "2" at bounding box center [684, 336] width 329 height 29
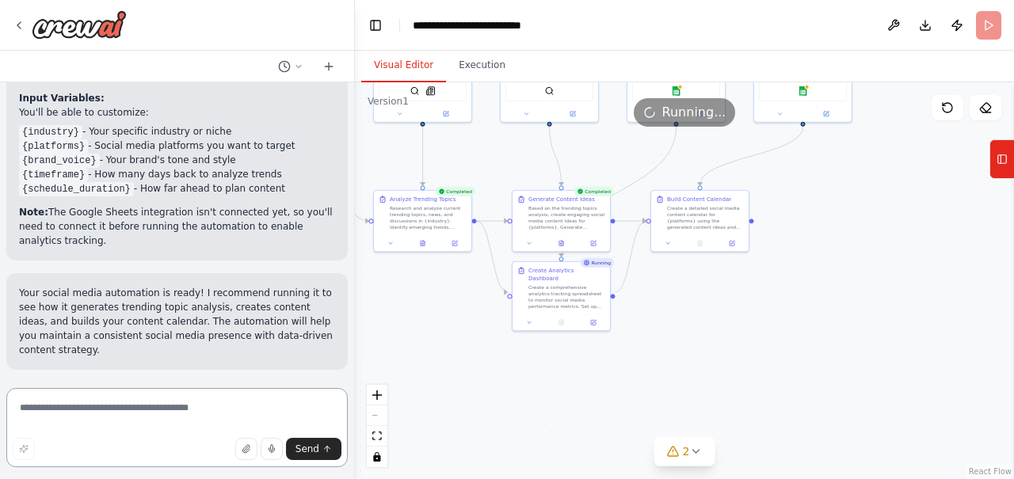
click at [162, 398] on textarea at bounding box center [176, 427] width 341 height 79
click at [1006, 166] on icon at bounding box center [1001, 159] width 11 height 25
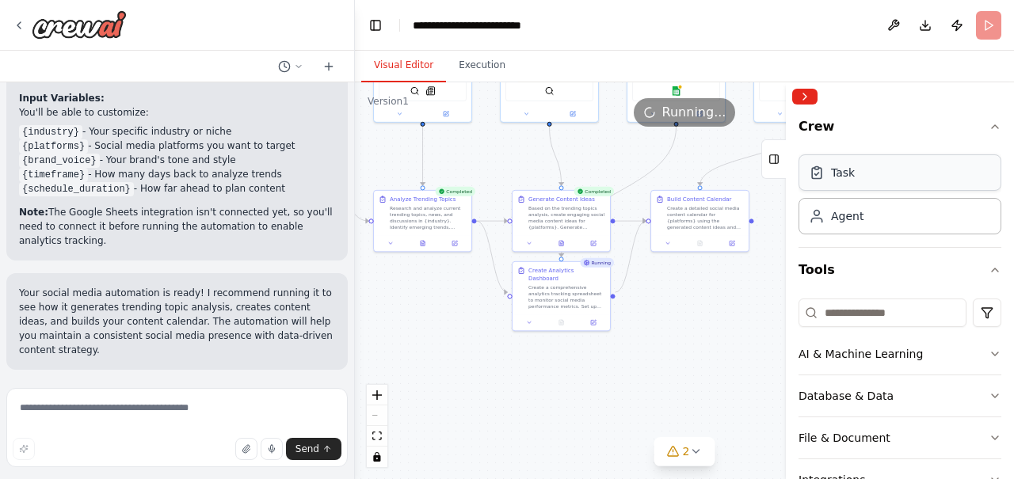
click at [856, 188] on div "Task" at bounding box center [899, 172] width 203 height 36
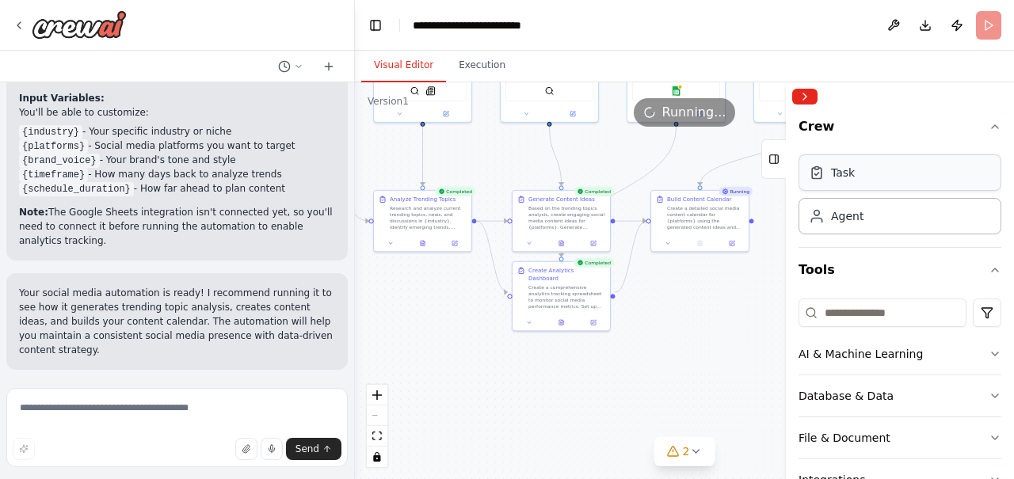
click at [856, 188] on div "Task" at bounding box center [899, 172] width 203 height 36
click at [877, 214] on div "Agent" at bounding box center [899, 215] width 203 height 36
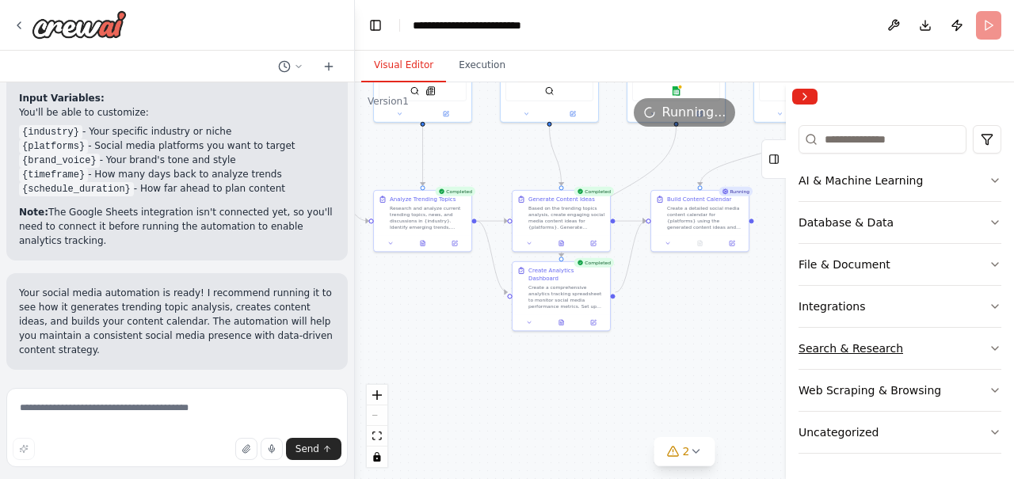
click at [988, 349] on icon "button" at bounding box center [994, 348] width 13 height 13
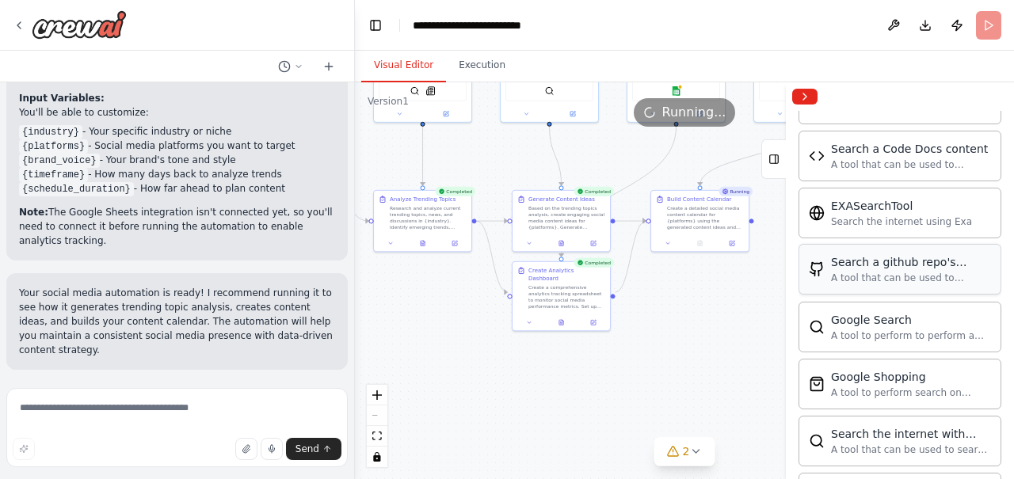
scroll to position [2034, 0]
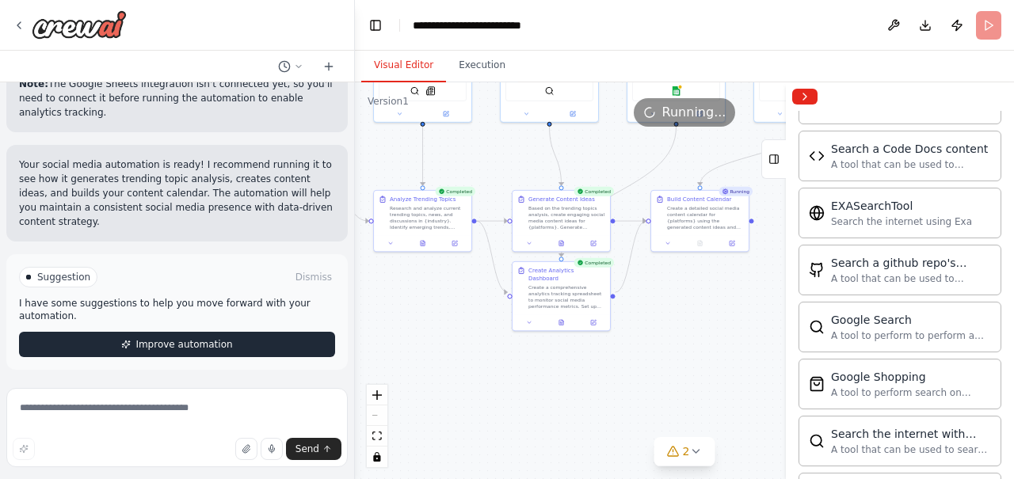
click at [245, 332] on button "Improve automation" at bounding box center [177, 344] width 316 height 25
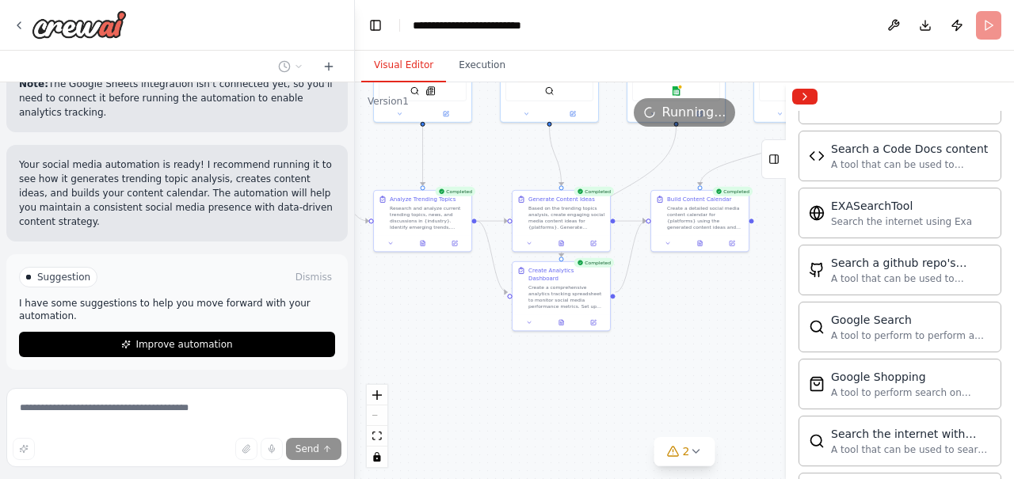
click at [576, 423] on div ".deletable-edge-delete-btn { width: 20px; height: 20px; border: 0px solid #ffff…" at bounding box center [684, 280] width 659 height 397
click at [805, 100] on button "Collapse right sidebar" at bounding box center [804, 97] width 25 height 16
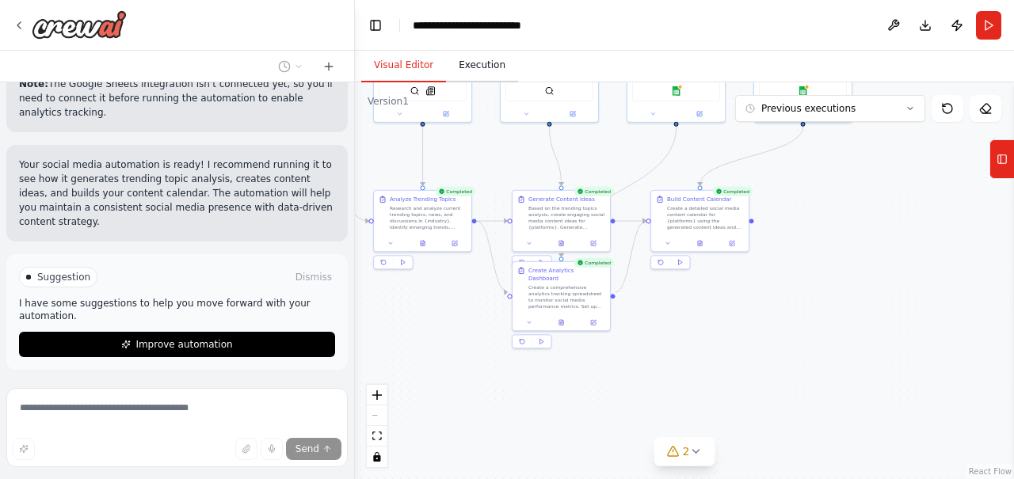
click at [469, 66] on button "Execution" at bounding box center [482, 65] width 72 height 33
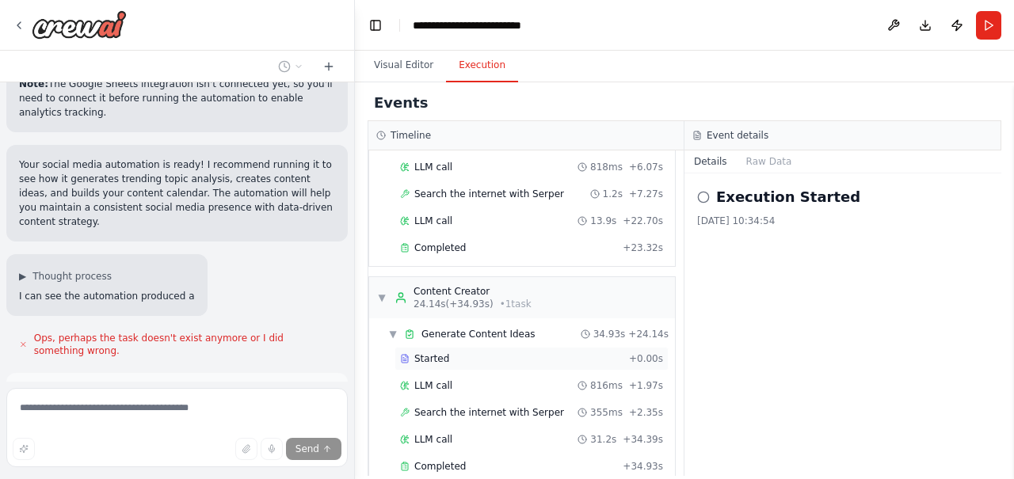
scroll to position [484, 0]
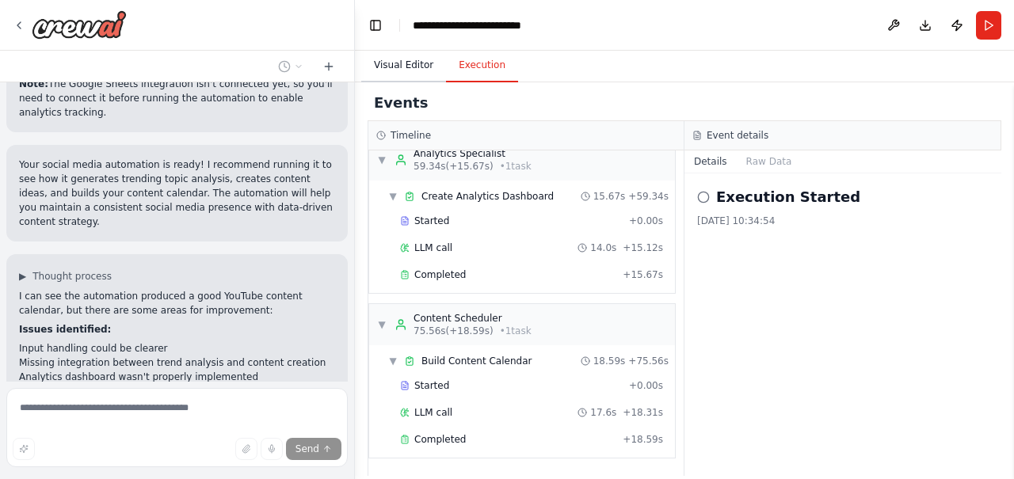
click at [389, 63] on button "Visual Editor" at bounding box center [403, 65] width 85 height 33
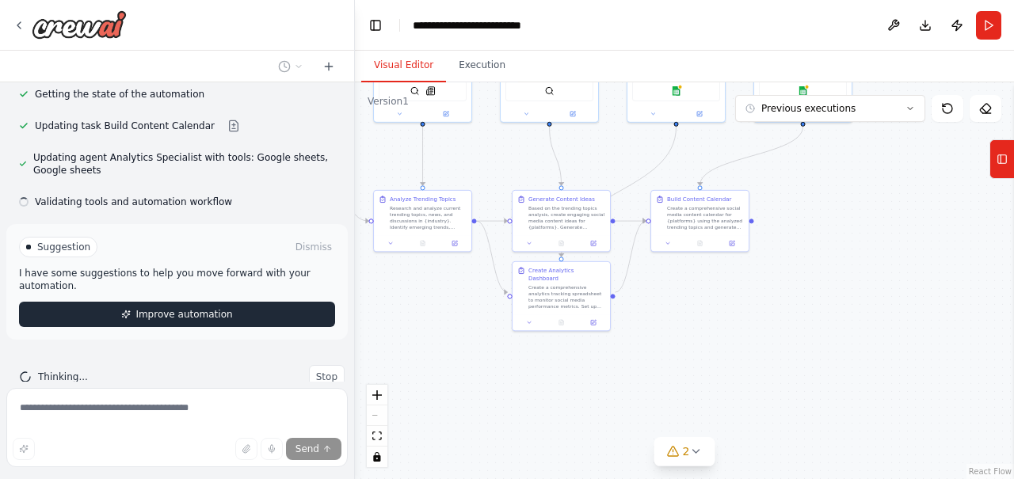
scroll to position [2473, 0]
